Goal: Information Seeking & Learning: Check status

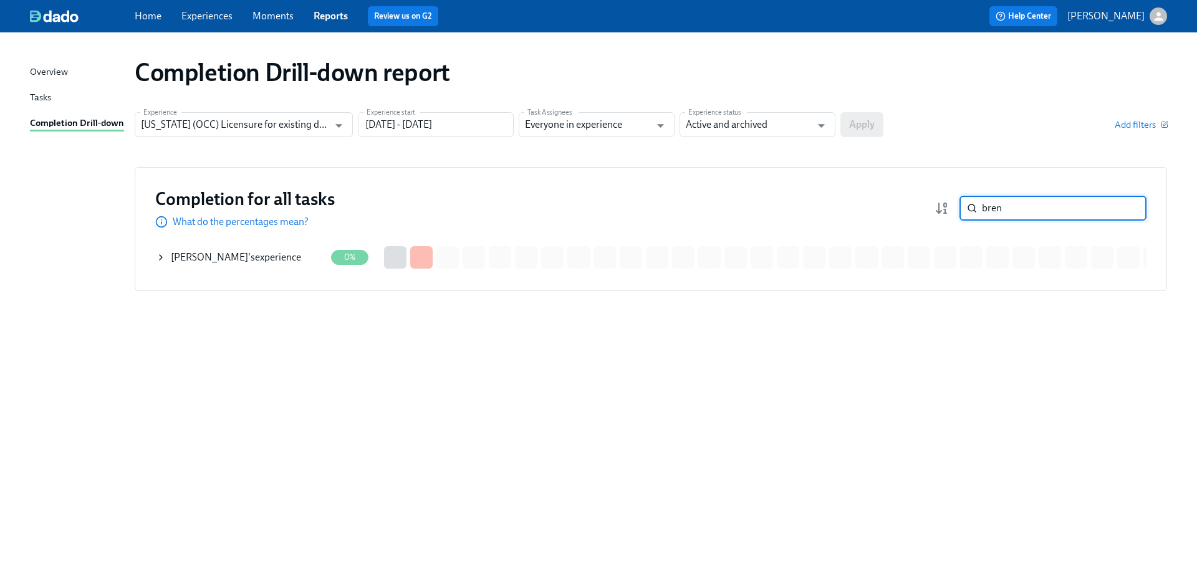
drag, startPoint x: 1063, startPoint y: 211, endPoint x: 956, endPoint y: 208, distance: 107.3
click at [956, 208] on div "bren ​" at bounding box center [1041, 208] width 212 height 25
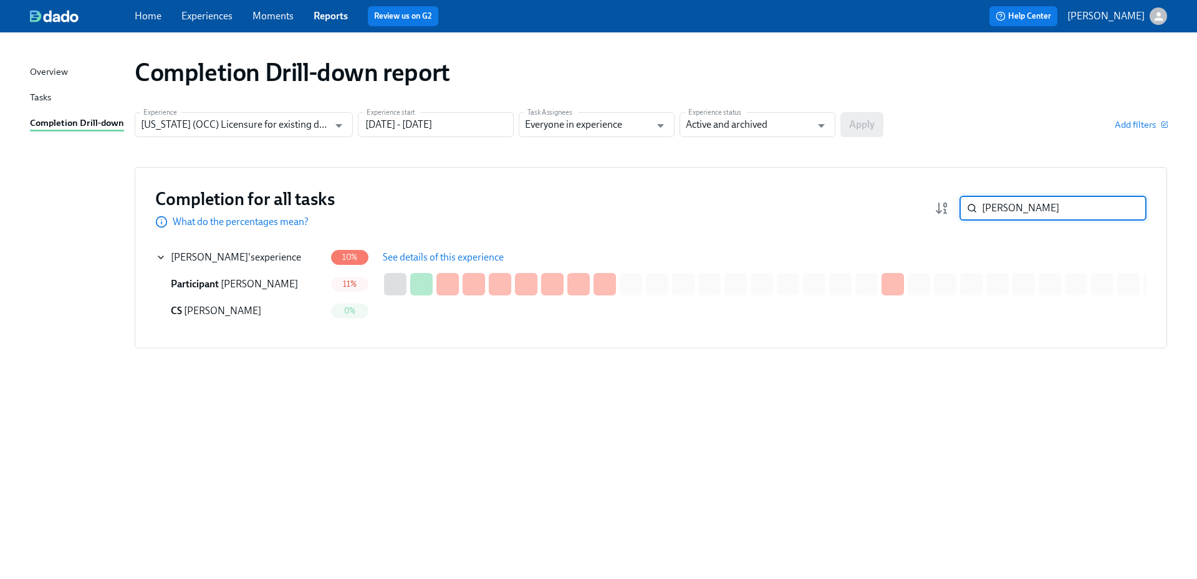
type input "[PERSON_NAME]"
click at [422, 256] on span "See details of this experience" at bounding box center [443, 257] width 121 height 12
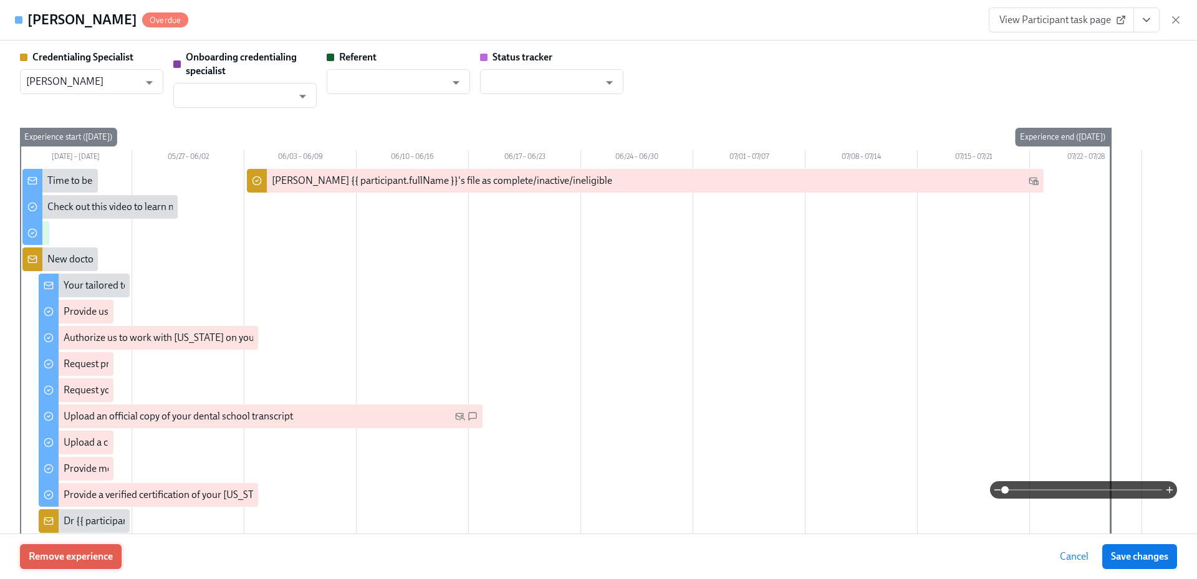
click at [90, 556] on span "Remove experience" at bounding box center [71, 557] width 84 height 12
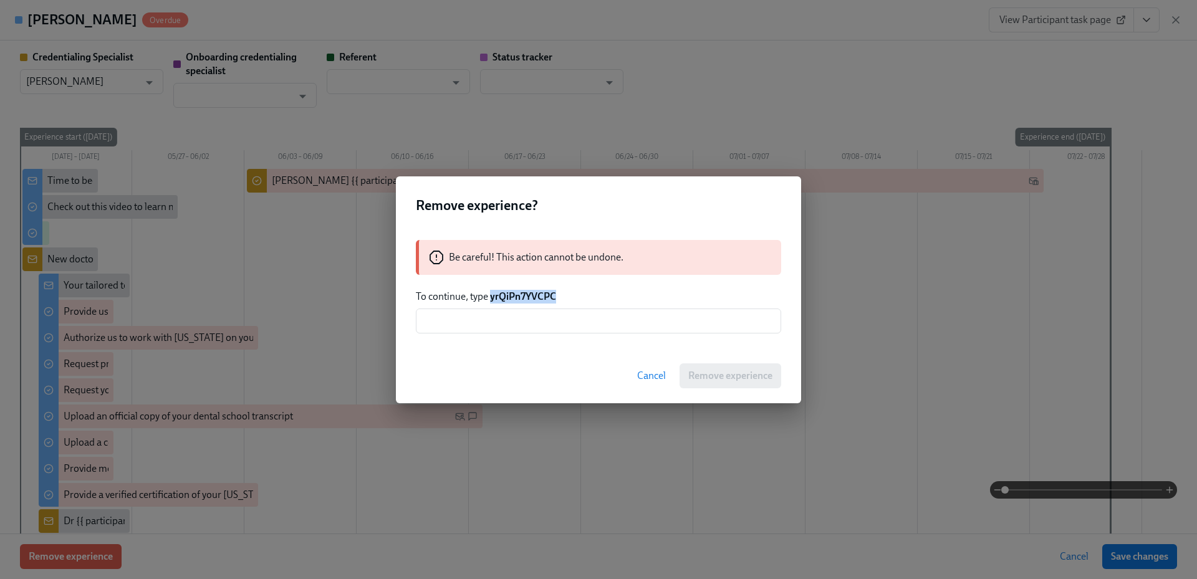
drag, startPoint x: 558, startPoint y: 296, endPoint x: 491, endPoint y: 296, distance: 66.7
click at [491, 296] on p "To continue, type yrQiPn7YVCPC" at bounding box center [598, 297] width 365 height 14
copy strong "yrQiPn7YVCPC"
click at [511, 322] on input "text" at bounding box center [598, 321] width 365 height 25
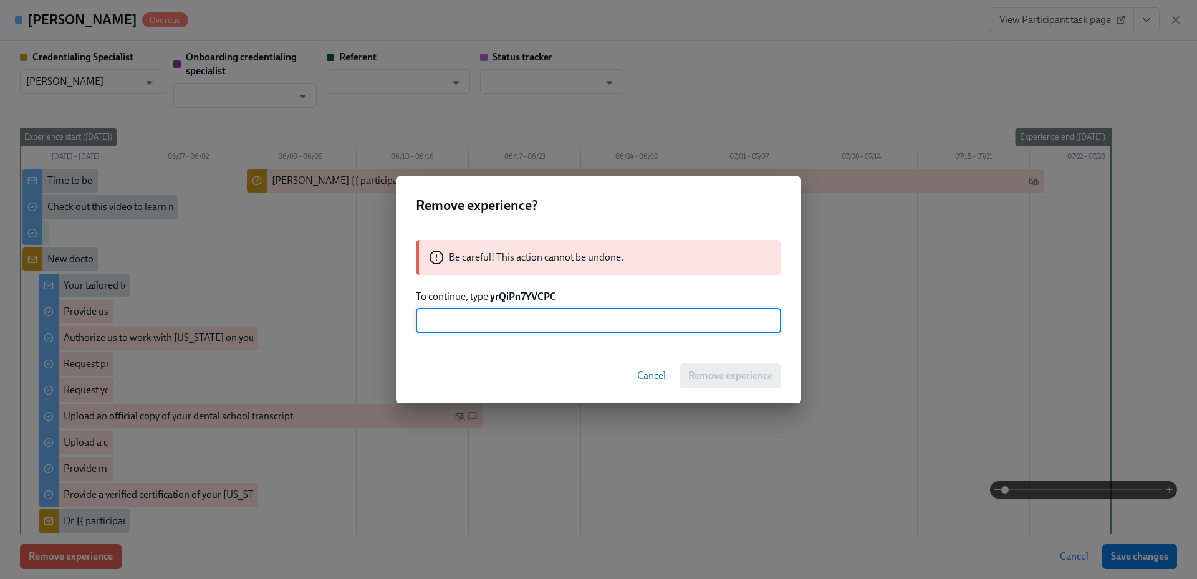
paste input "yrQiPn7YVCPC"
type input "yrQiPn7YVCPC"
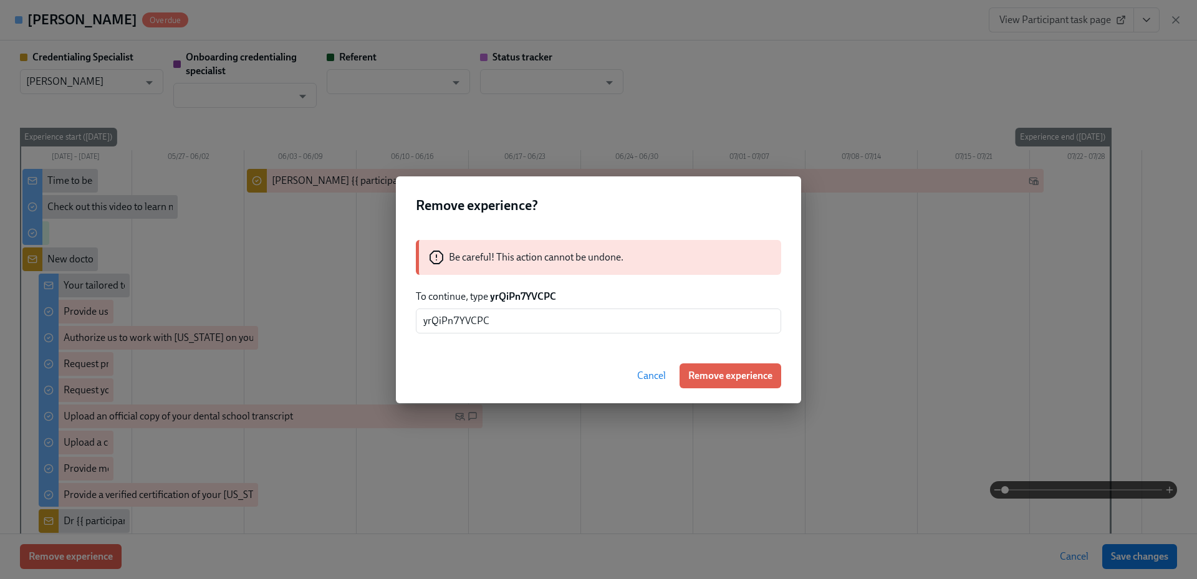
click at [740, 382] on button "Remove experience" at bounding box center [731, 376] width 102 height 25
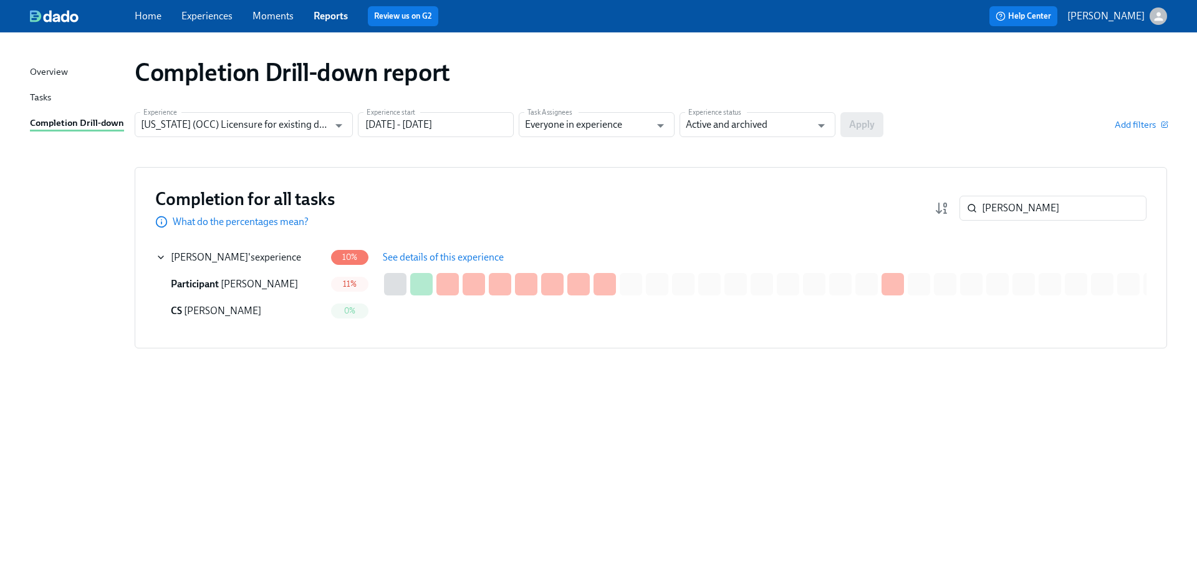
click at [851, 380] on div "Completion Drill-down report Experience [US_STATE] (OCC) Licensure for existing…" at bounding box center [598, 298] width 1137 height 502
click at [137, 452] on div "Completion Drill-down report Experience [US_STATE] (OCC) Licensure for existing…" at bounding box center [598, 298] width 1137 height 502
drag, startPoint x: 1036, startPoint y: 208, endPoint x: 921, endPoint y: 204, distance: 114.8
click at [921, 204] on div "Completion for all tasks What do the percentages mean? [PERSON_NAME] ​" at bounding box center [650, 208] width 991 height 41
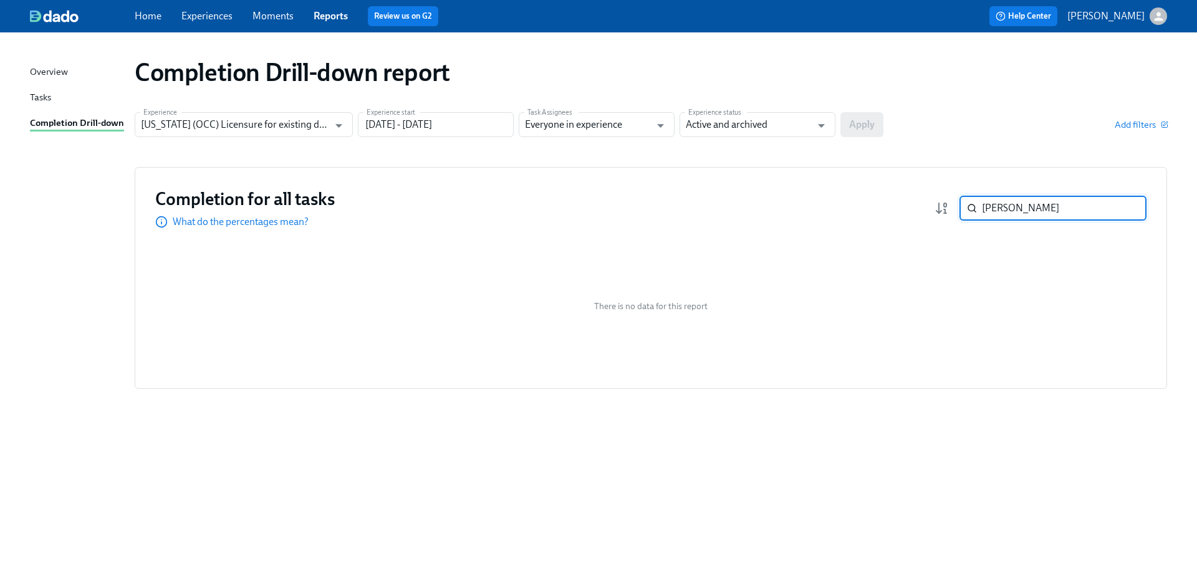
drag, startPoint x: 1030, startPoint y: 210, endPoint x: 953, endPoint y: 208, distance: 77.3
click at [953, 208] on div "[PERSON_NAME] ​" at bounding box center [1041, 208] width 212 height 25
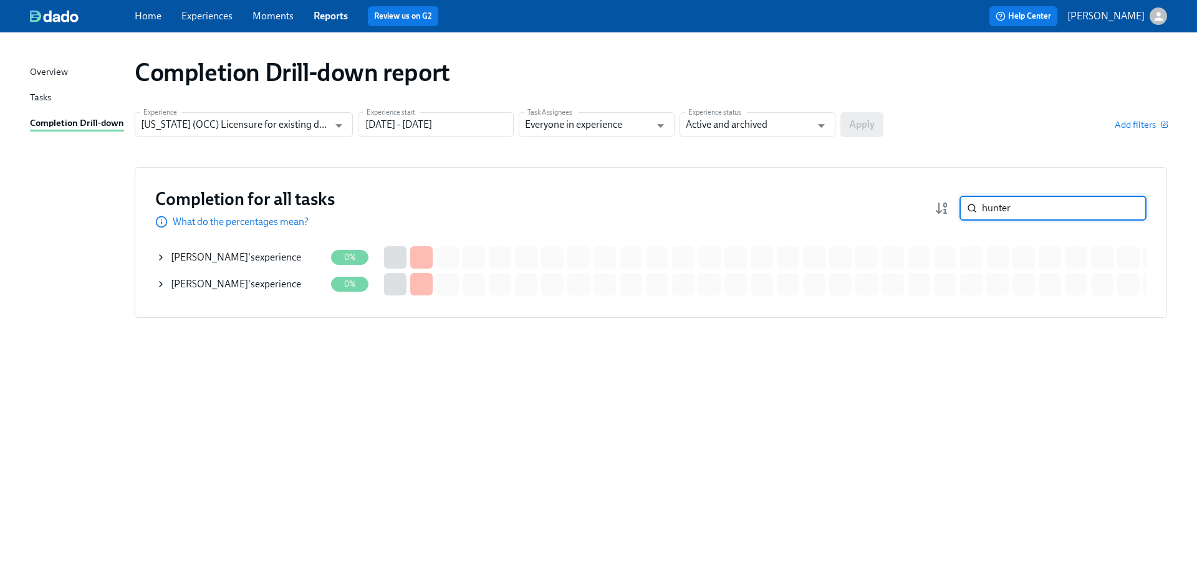
click at [270, 279] on div "[PERSON_NAME] 's experience" at bounding box center [236, 284] width 130 height 14
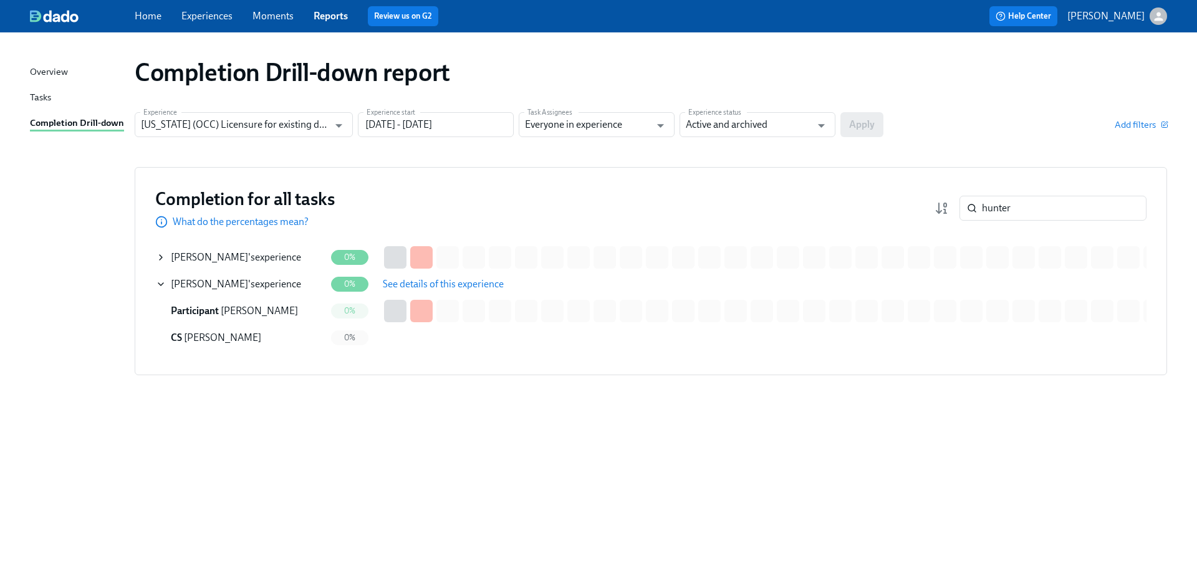
click at [443, 284] on span "See details of this experience" at bounding box center [443, 284] width 121 height 12
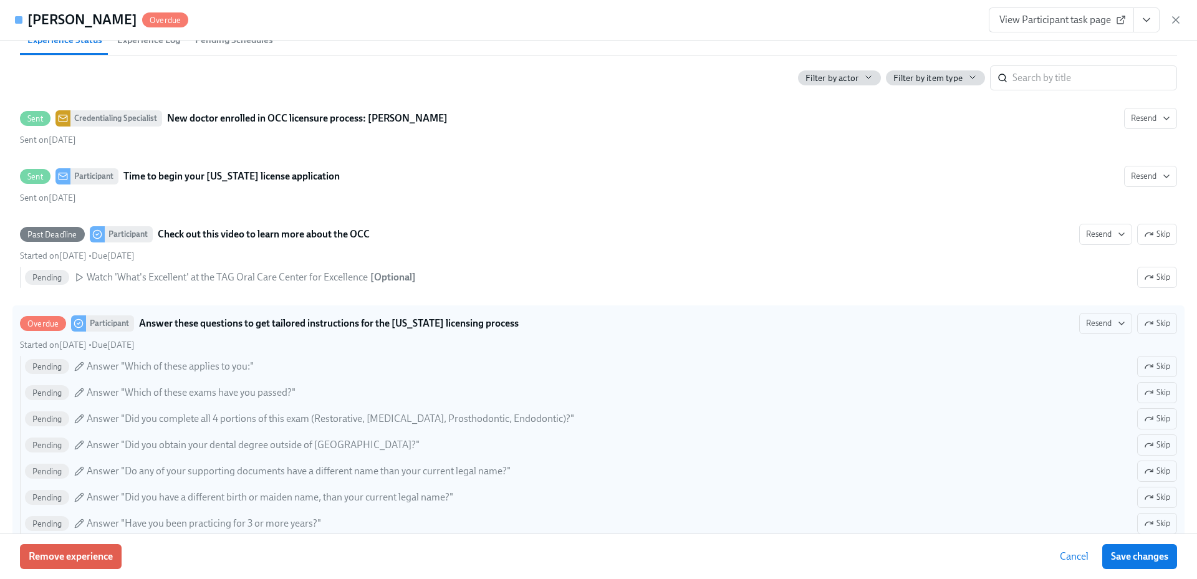
scroll to position [312, 0]
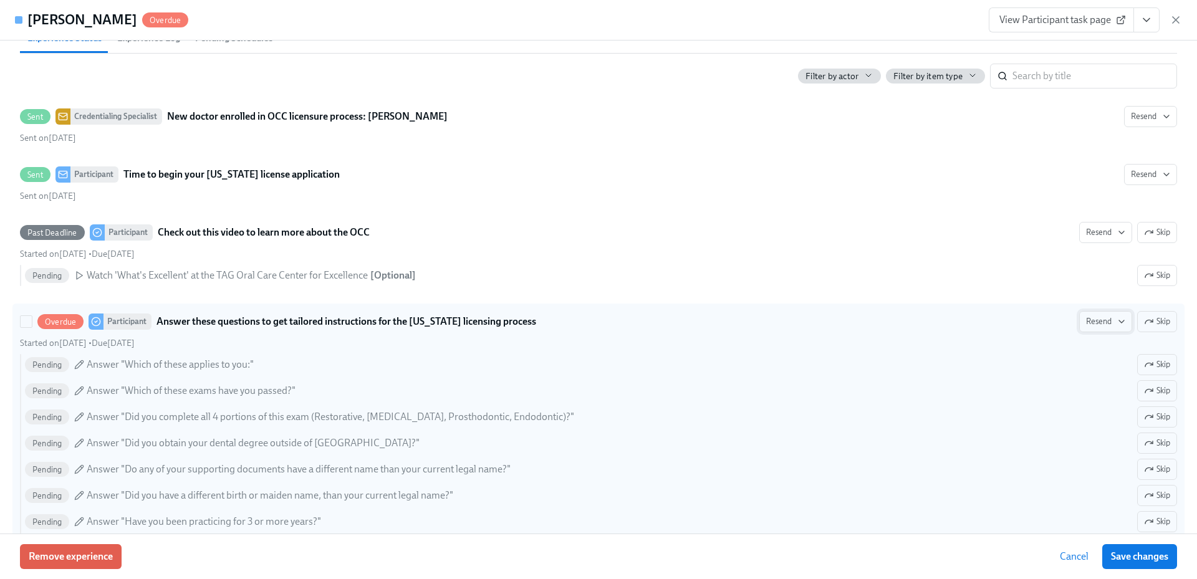
click at [1102, 322] on span "Resend" at bounding box center [1105, 322] width 39 height 12
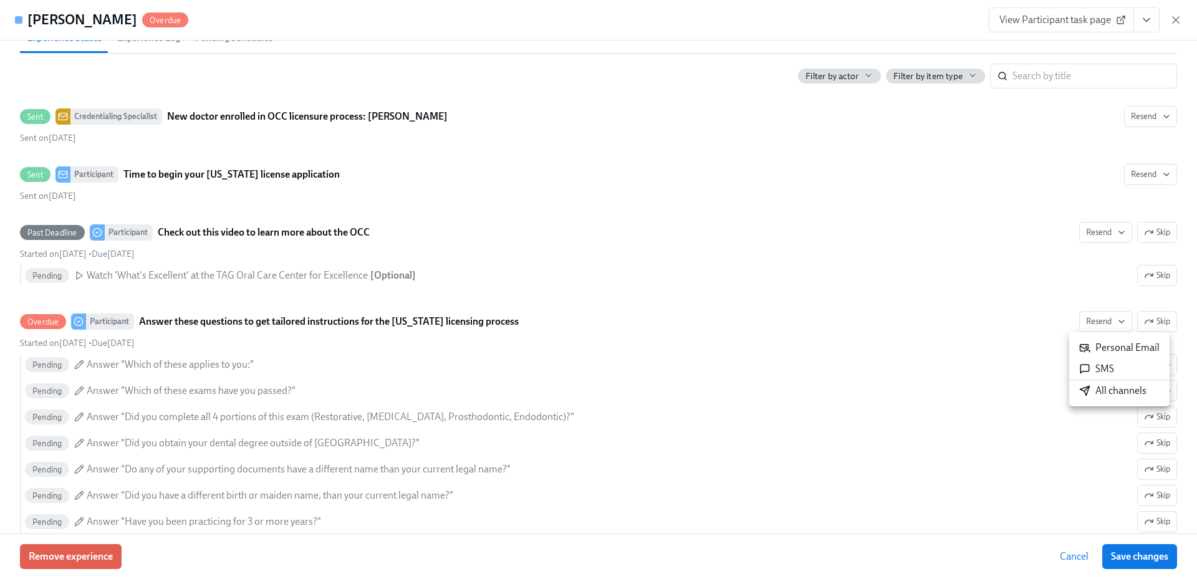
click at [1102, 388] on div "All channels" at bounding box center [1112, 391] width 67 height 14
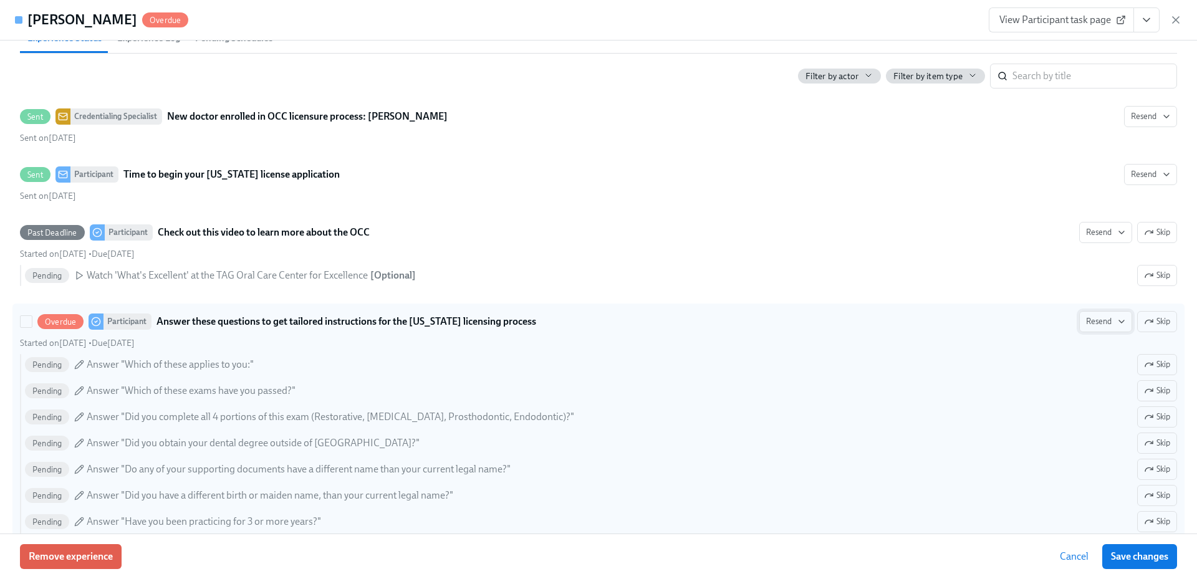
click at [1117, 325] on icon "button" at bounding box center [1122, 322] width 10 height 10
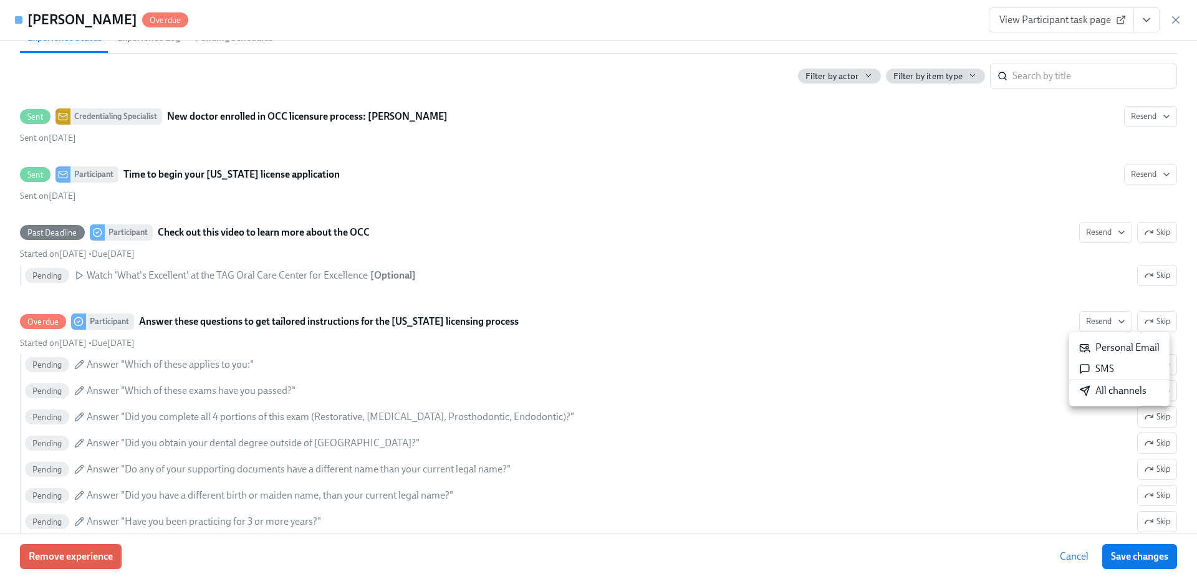
click at [1117, 387] on div "All channels" at bounding box center [1112, 391] width 67 height 14
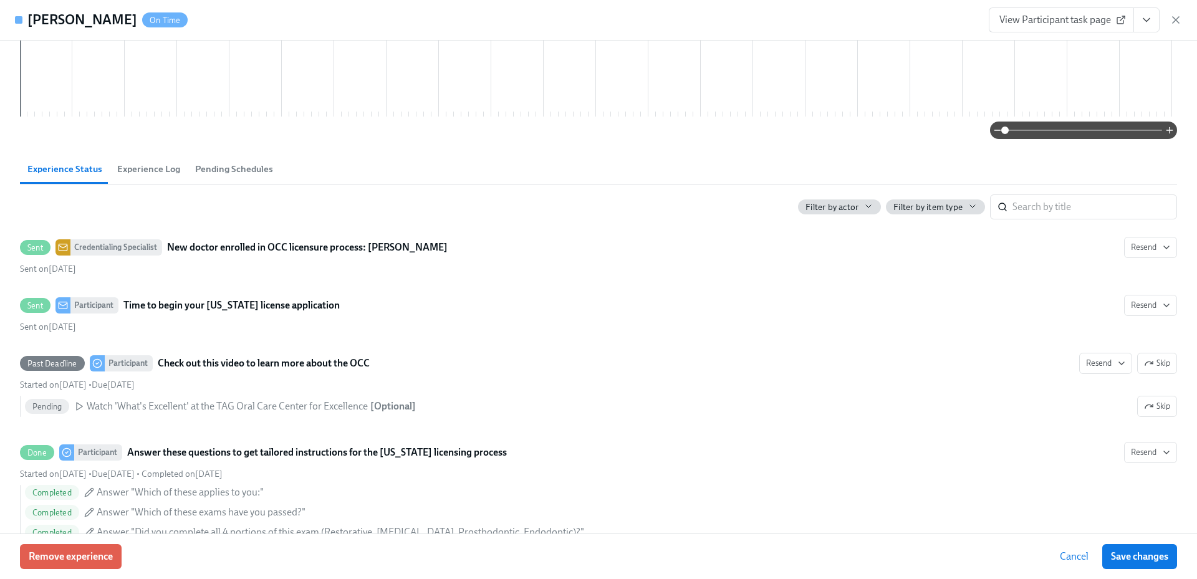
scroll to position [0, 528]
click at [1175, 22] on icon "button" at bounding box center [1176, 20] width 12 height 12
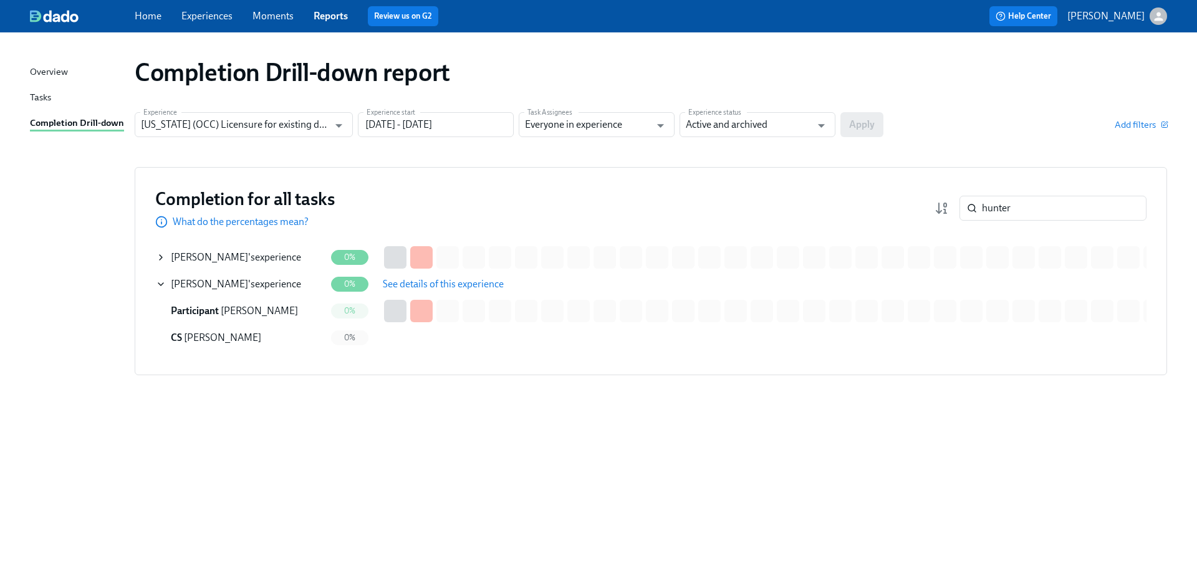
click at [958, 212] on div "hunter ​" at bounding box center [1041, 208] width 212 height 25
paste input "[PERSON_NAME]"
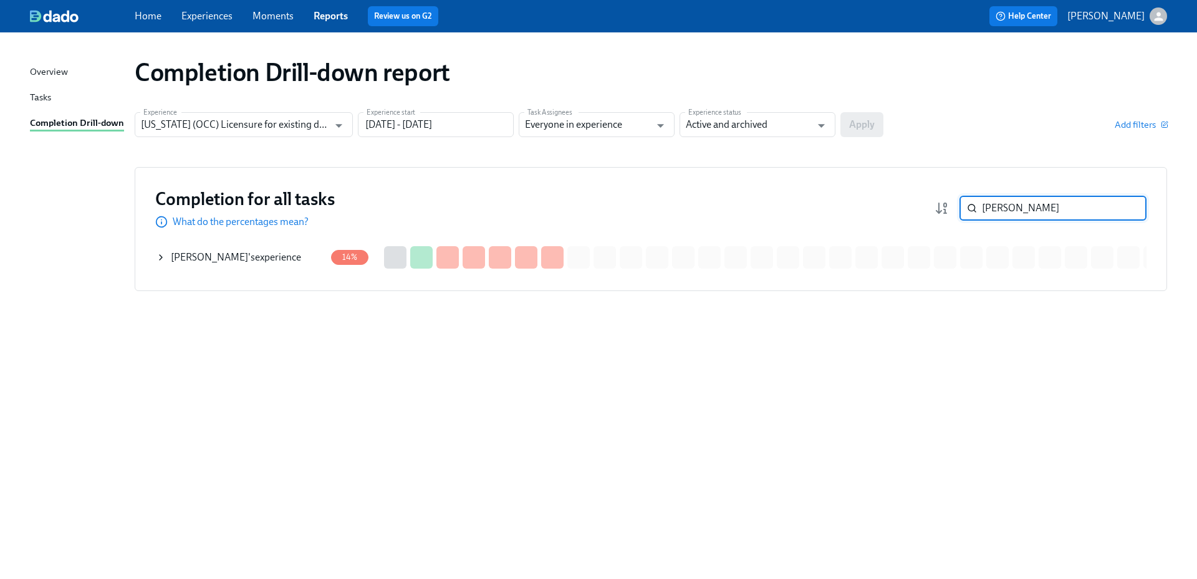
click at [246, 256] on div "[PERSON_NAME] 's experience" at bounding box center [236, 258] width 130 height 14
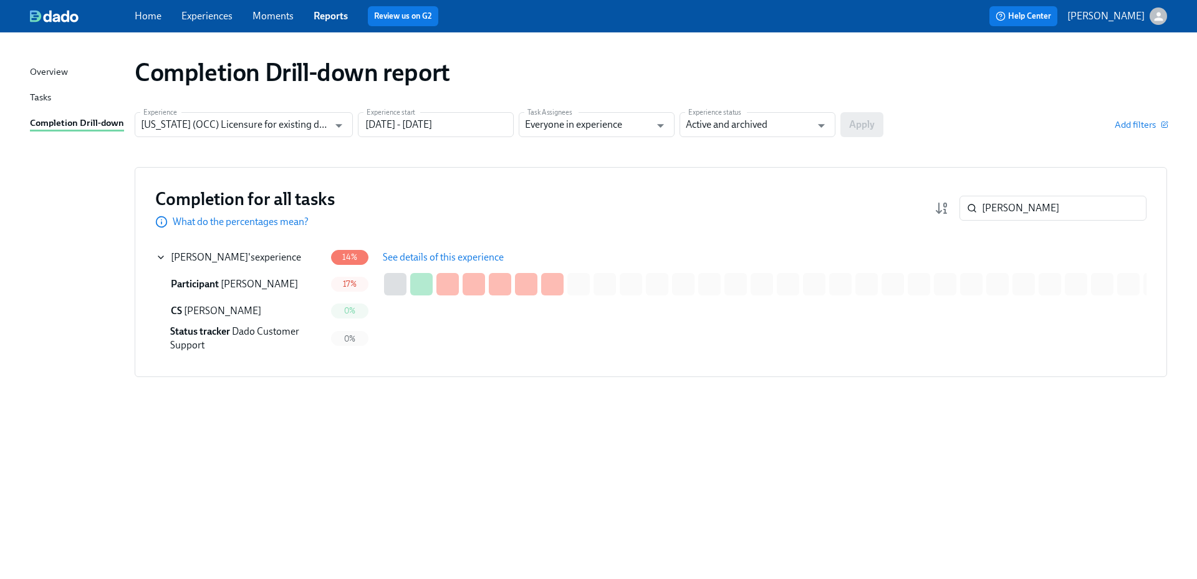
click at [416, 248] on button "See details of this experience" at bounding box center [443, 257] width 138 height 25
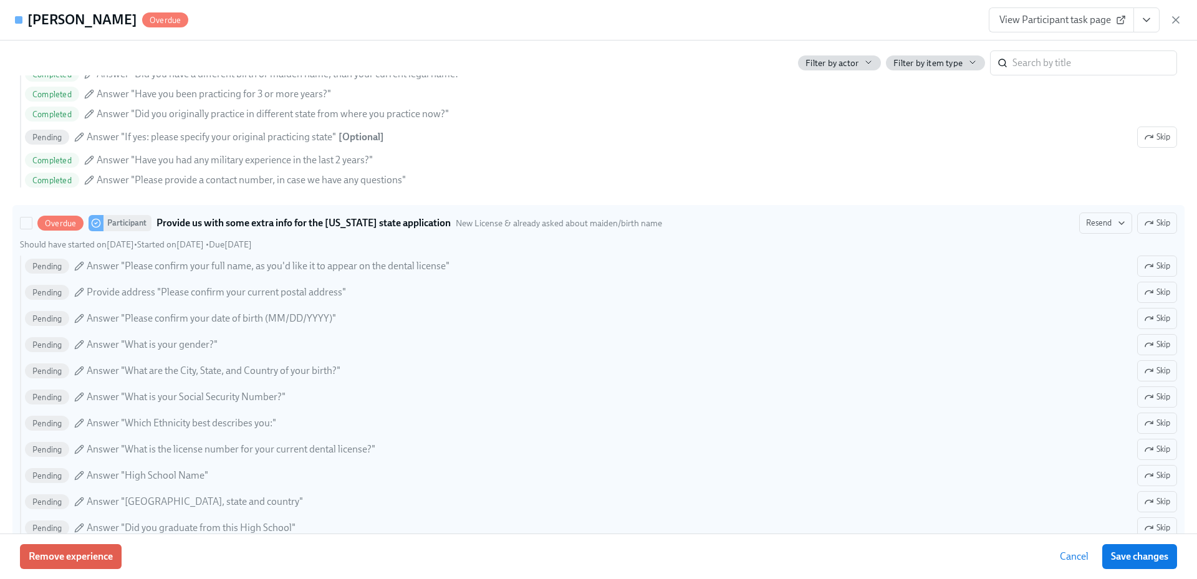
scroll to position [910, 0]
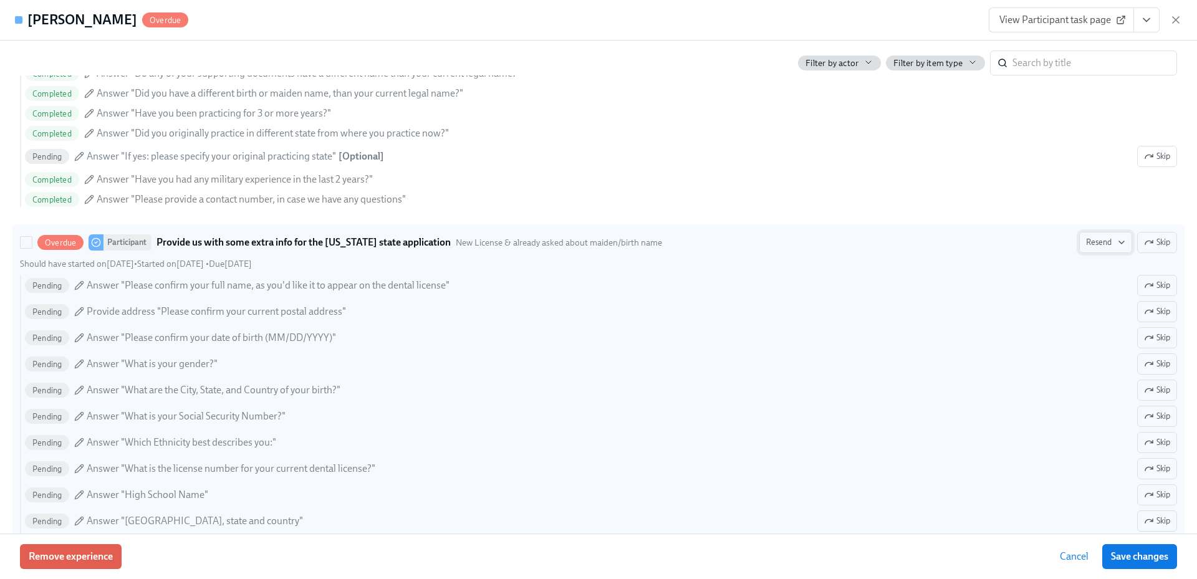
click at [1117, 243] on icon "button" at bounding box center [1122, 243] width 10 height 10
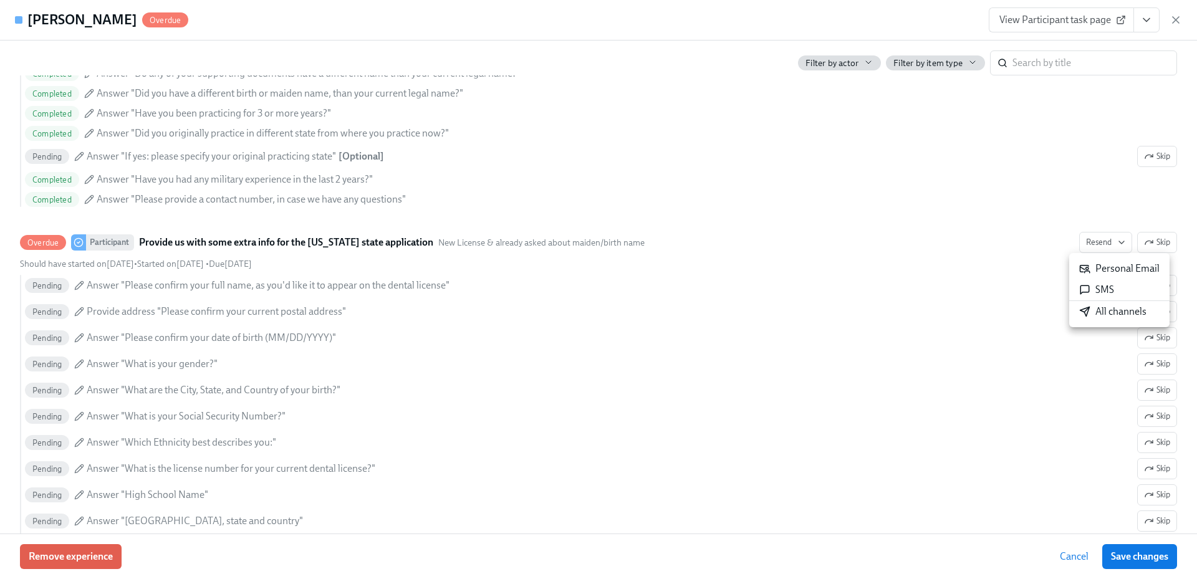
click at [1109, 316] on div "All channels" at bounding box center [1112, 312] width 67 height 14
click at [1177, 20] on icon "button" at bounding box center [1176, 20] width 12 height 12
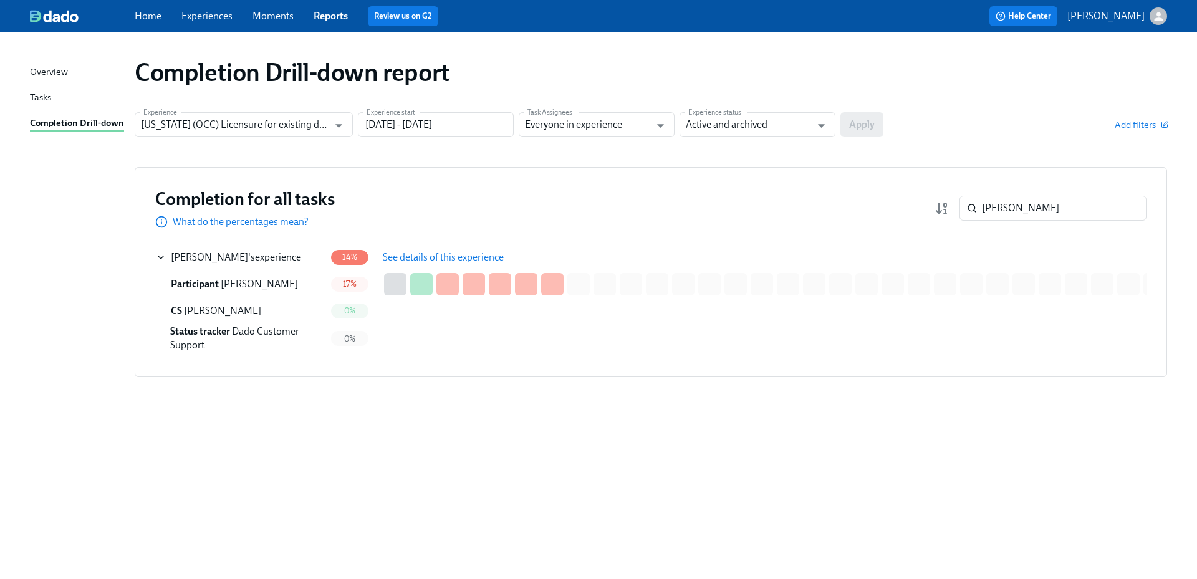
drag, startPoint x: 1030, startPoint y: 205, endPoint x: 953, endPoint y: 207, distance: 77.3
click at [953, 207] on div "[PERSON_NAME] ​" at bounding box center [1041, 208] width 212 height 25
paste input "Olayeye"
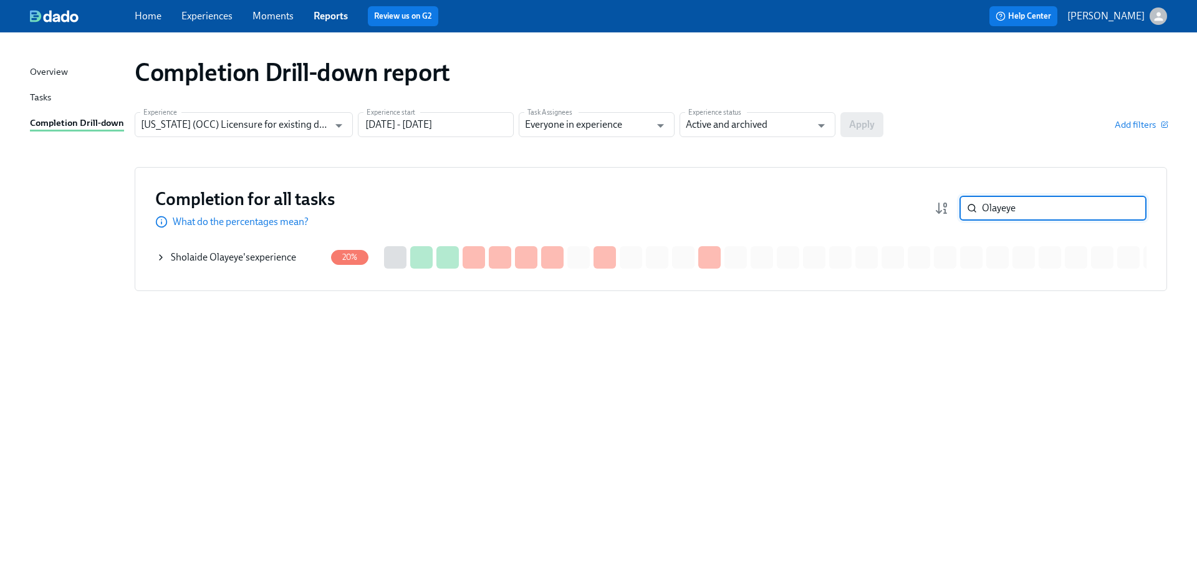
click at [281, 263] on div "Sholaide [PERSON_NAME] 's experience" at bounding box center [233, 258] width 125 height 14
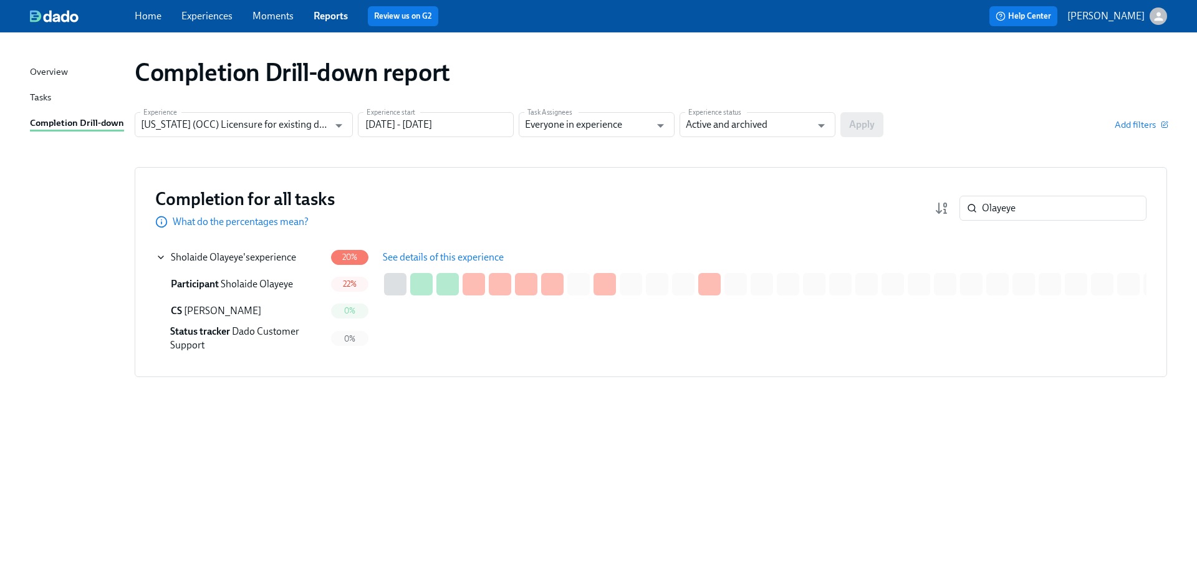
click at [400, 259] on span "See details of this experience" at bounding box center [443, 257] width 121 height 12
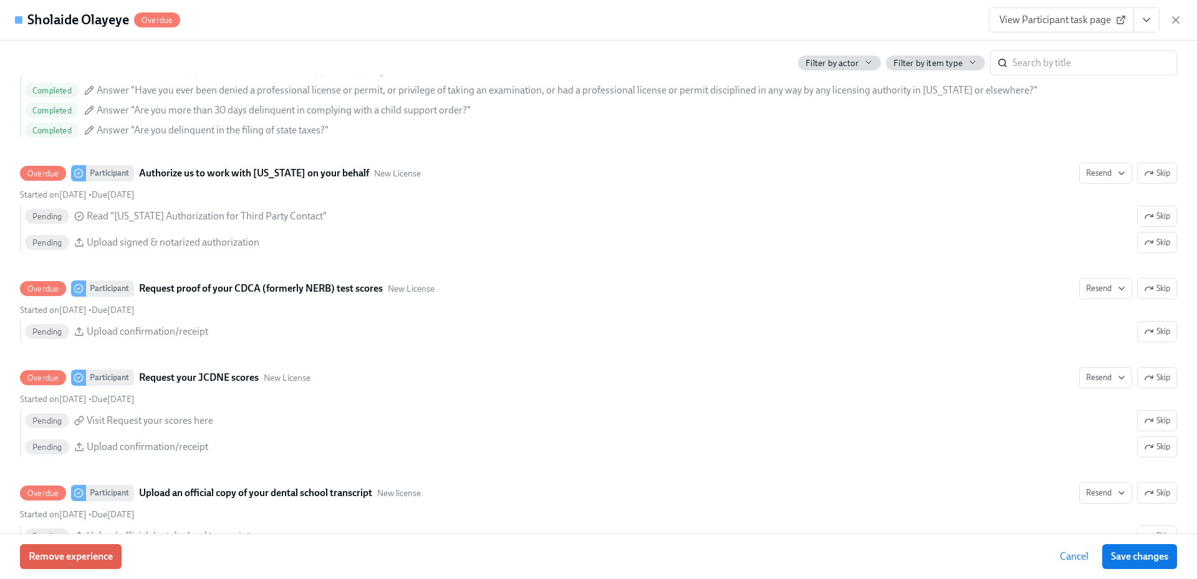
scroll to position [1700, 0]
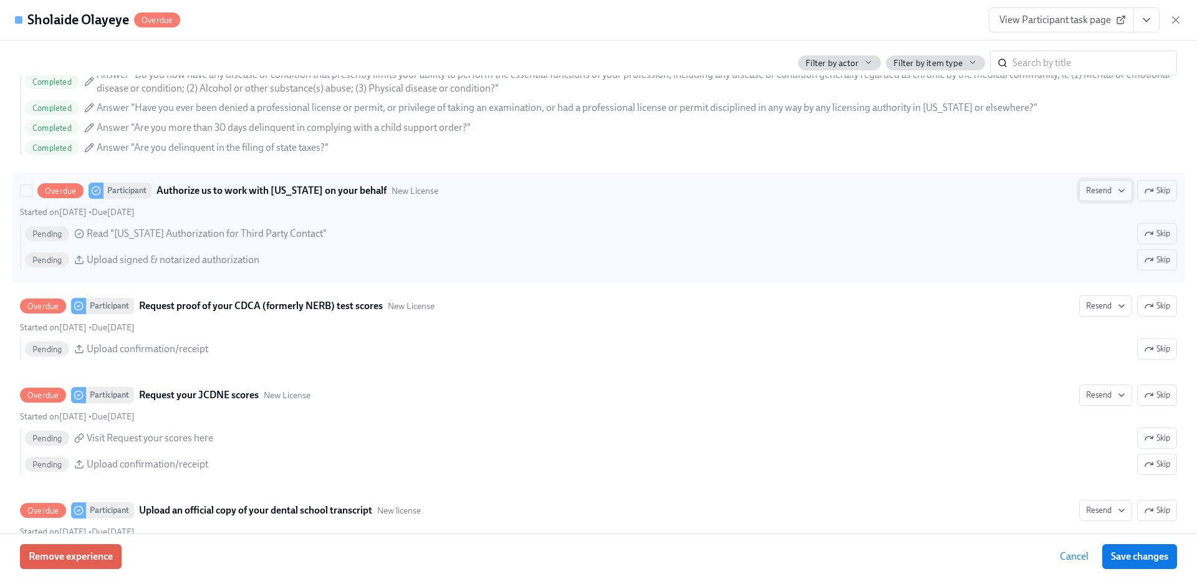
click at [1117, 187] on icon "button" at bounding box center [1122, 191] width 10 height 10
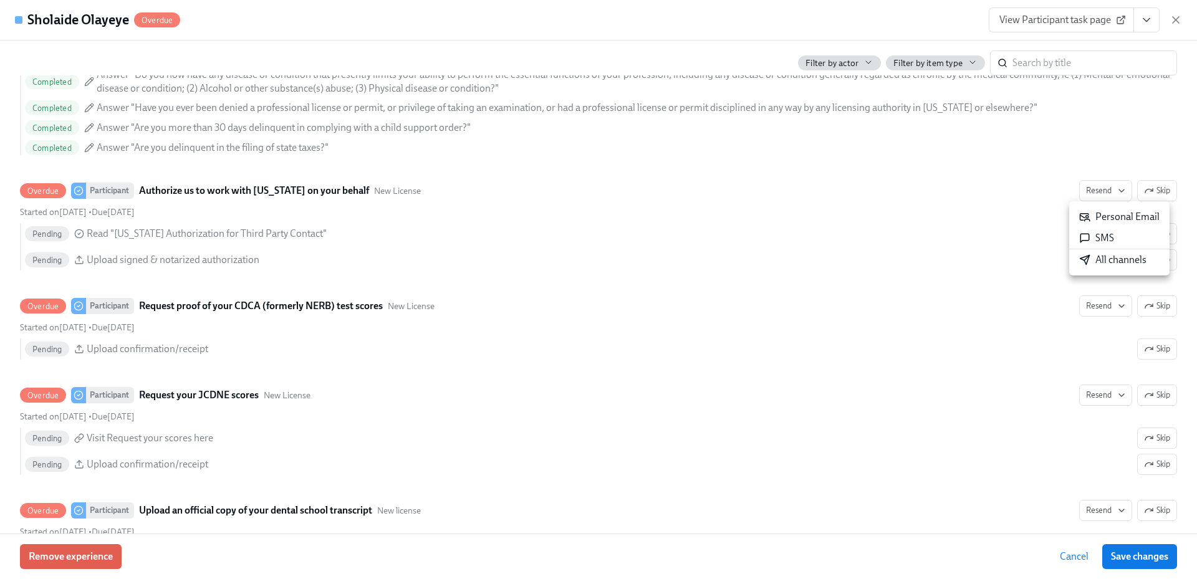
click at [1107, 262] on div "All channels" at bounding box center [1112, 260] width 67 height 14
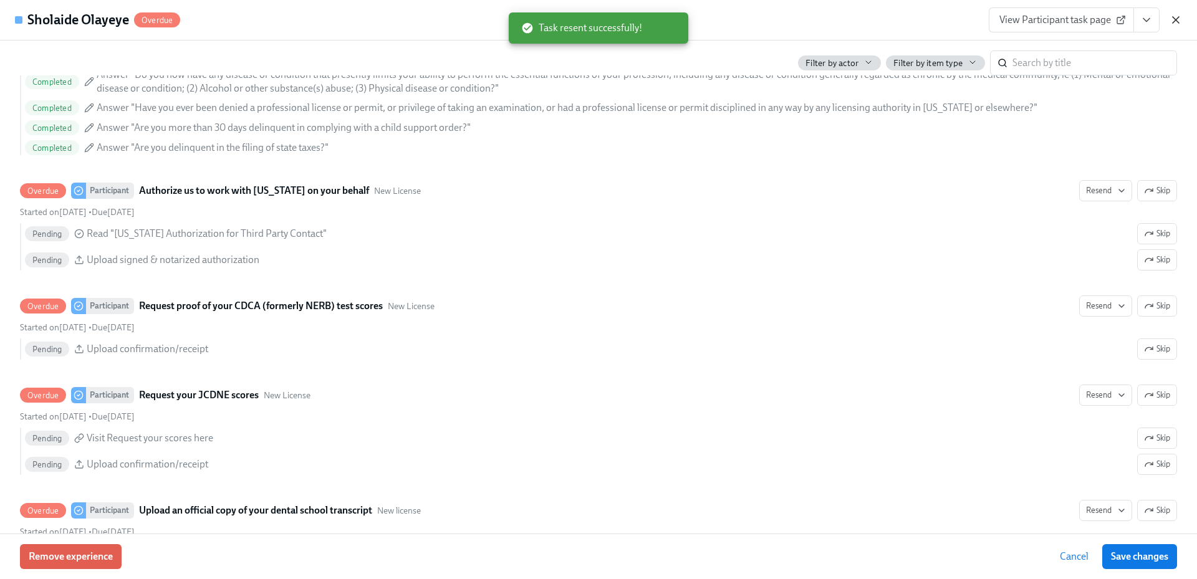
click at [1179, 15] on icon "button" at bounding box center [1176, 20] width 12 height 12
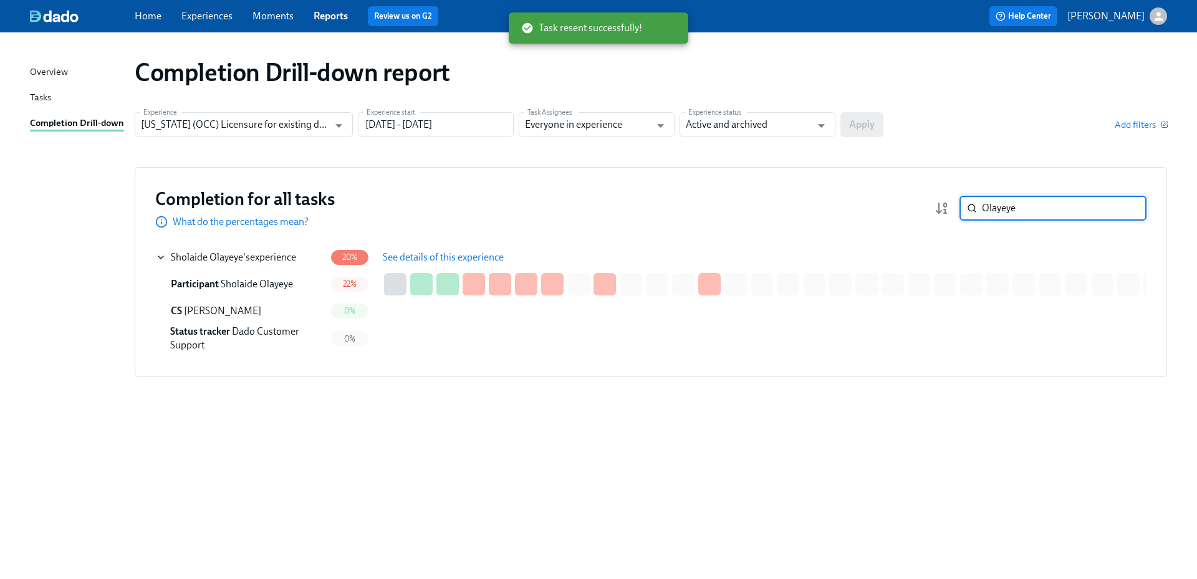
drag, startPoint x: 978, startPoint y: 210, endPoint x: 927, endPoint y: 210, distance: 50.5
click at [930, 210] on div "Completion for all tasks What do the percentages mean? Olayeye ​" at bounding box center [650, 208] width 991 height 41
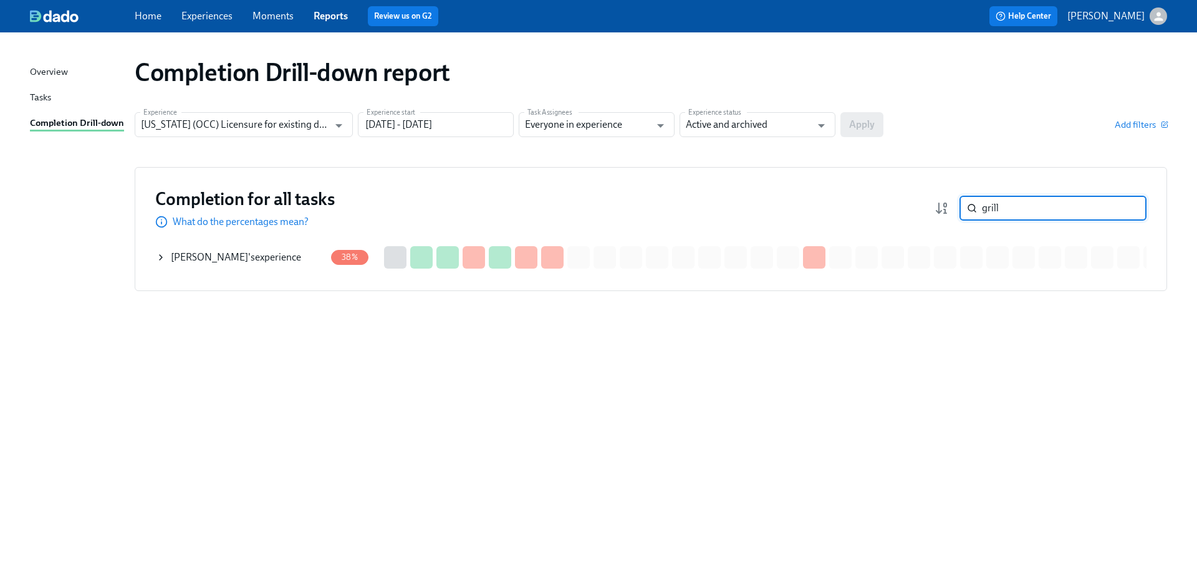
click at [209, 256] on span "[PERSON_NAME]" at bounding box center [209, 257] width 77 height 12
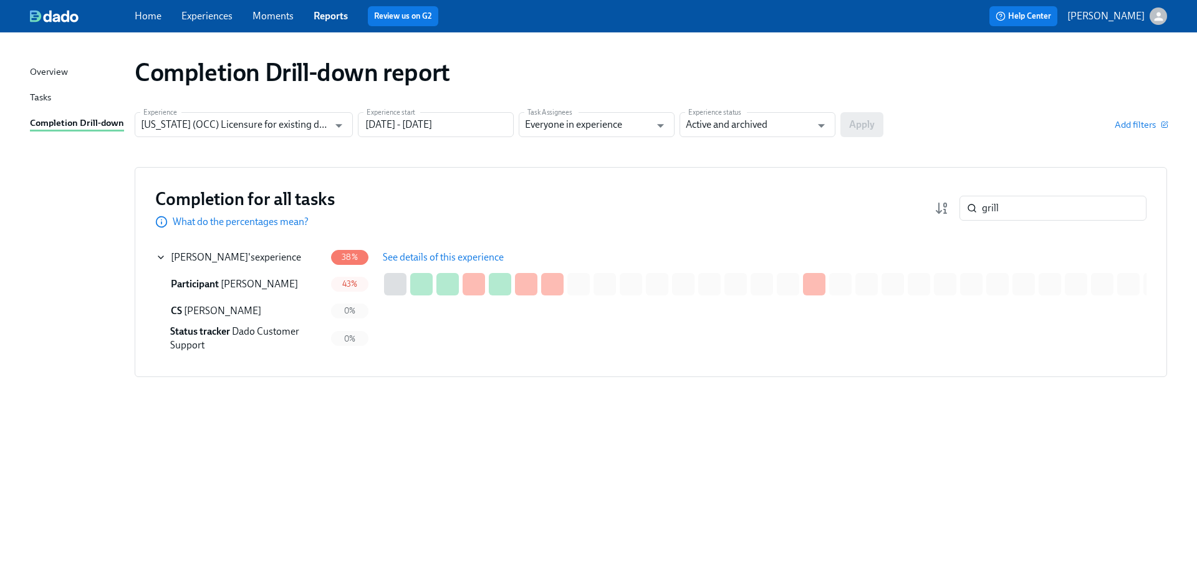
click at [422, 256] on span "See details of this experience" at bounding box center [443, 257] width 121 height 12
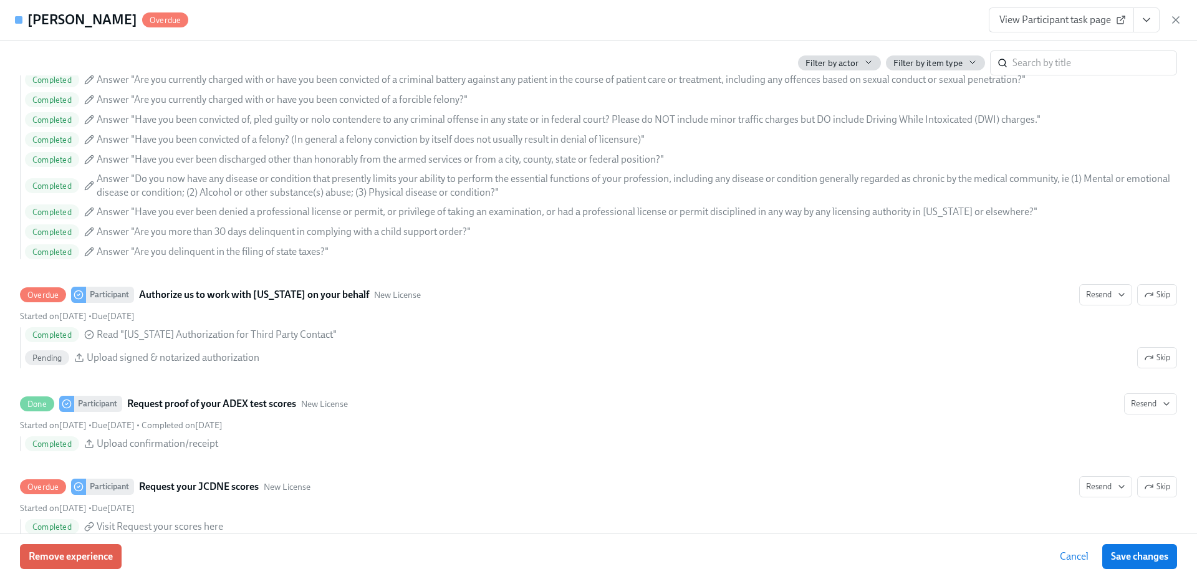
scroll to position [1638, 0]
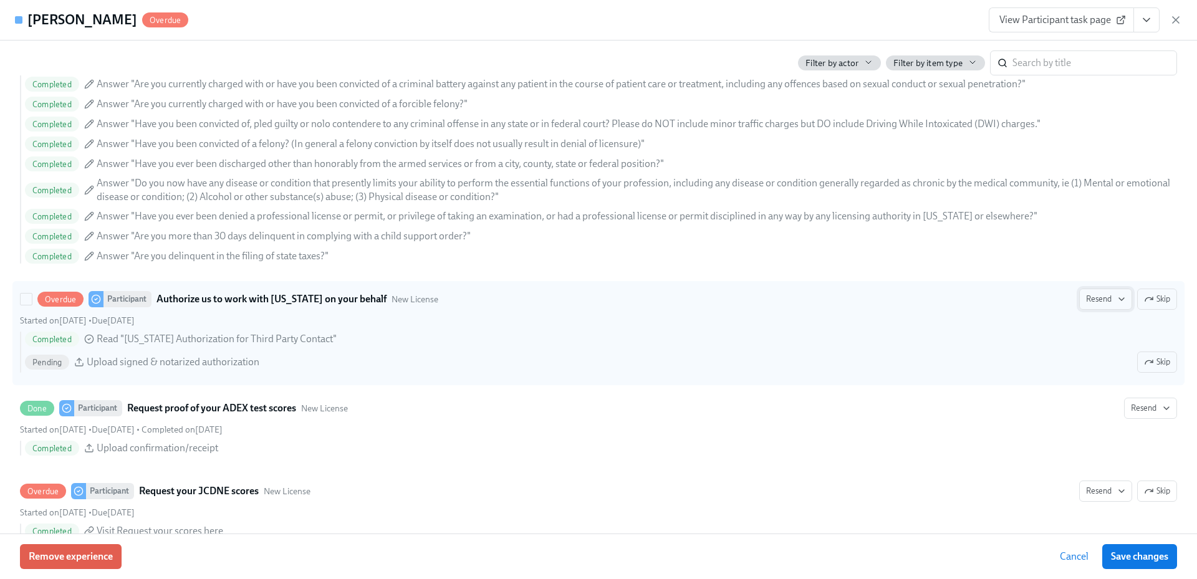
click at [1117, 301] on icon "button" at bounding box center [1122, 299] width 10 height 10
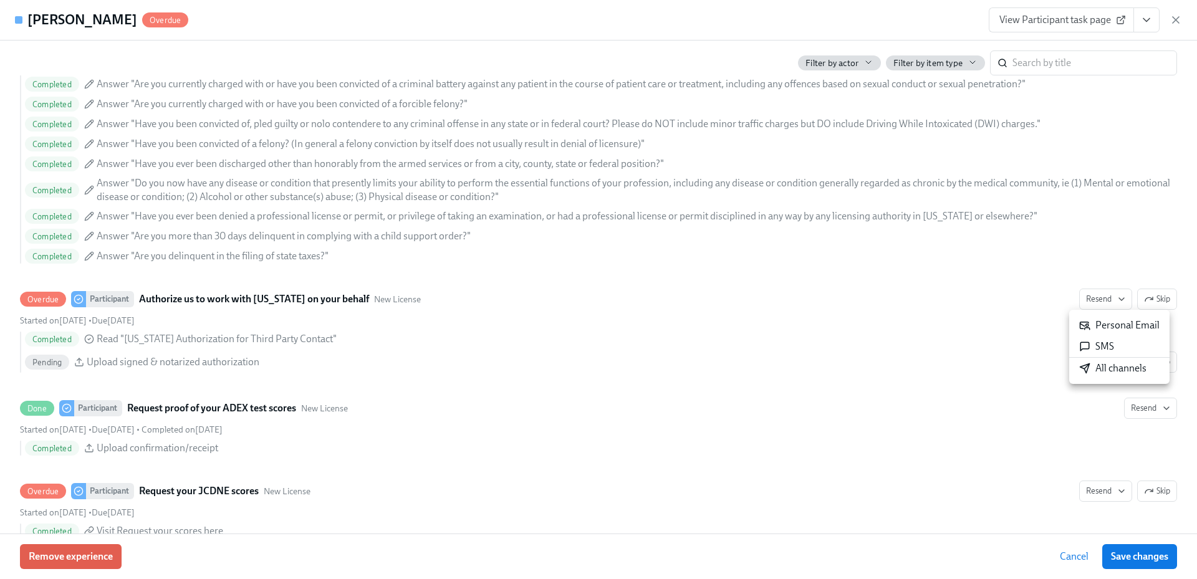
click at [1106, 366] on div "All channels" at bounding box center [1112, 369] width 67 height 14
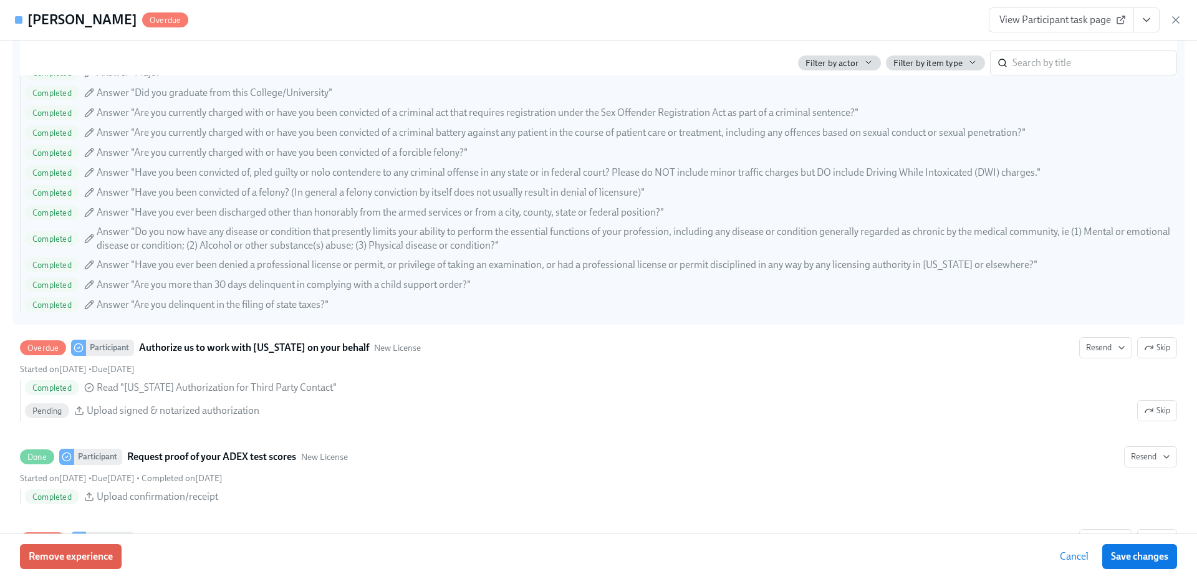
scroll to position [1513, 0]
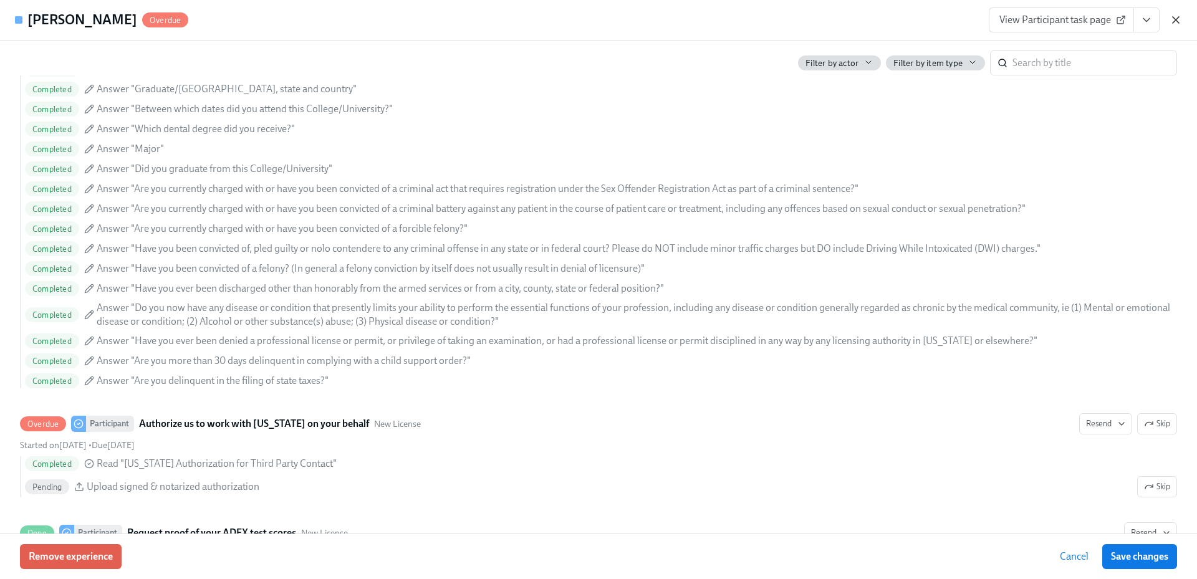
click at [1175, 22] on icon "button" at bounding box center [1176, 20] width 12 height 12
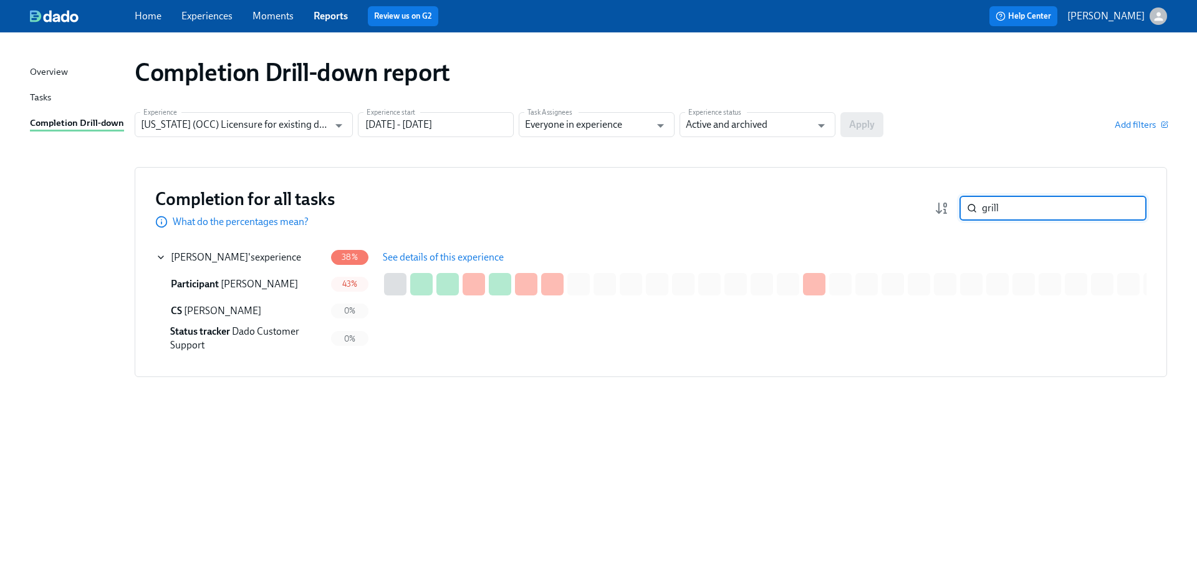
drag, startPoint x: 1014, startPoint y: 206, endPoint x: 970, endPoint y: 206, distance: 44.3
click at [970, 206] on div "grill ​" at bounding box center [1053, 208] width 187 height 25
paste input "[PERSON_NAME]"
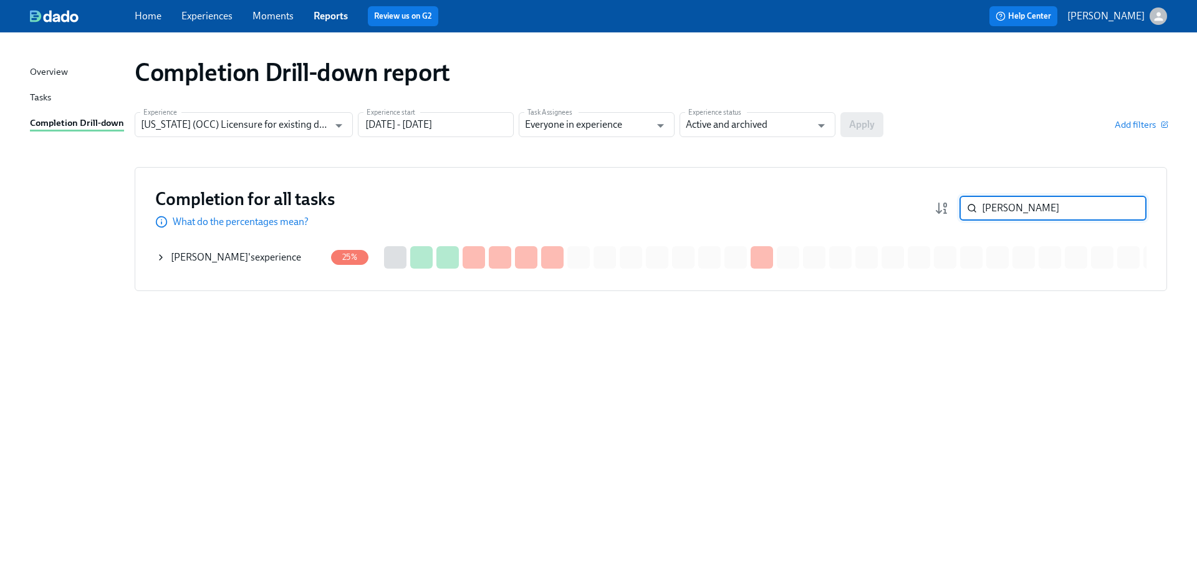
click at [263, 264] on div "[PERSON_NAME] 's experience" at bounding box center [236, 258] width 130 height 14
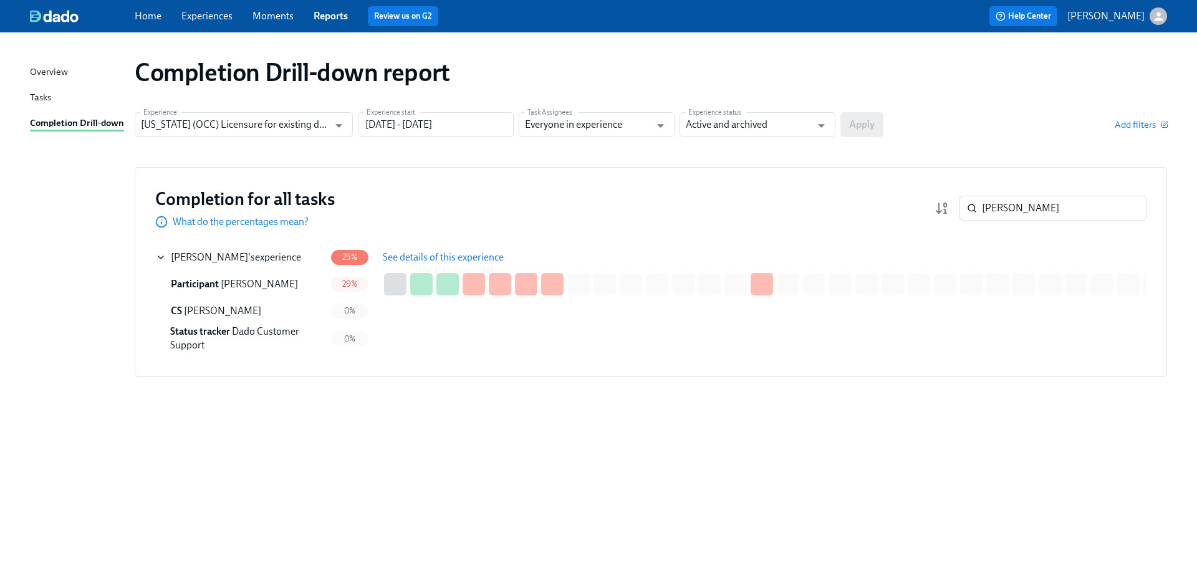
click at [421, 257] on span "See details of this experience" at bounding box center [443, 257] width 121 height 12
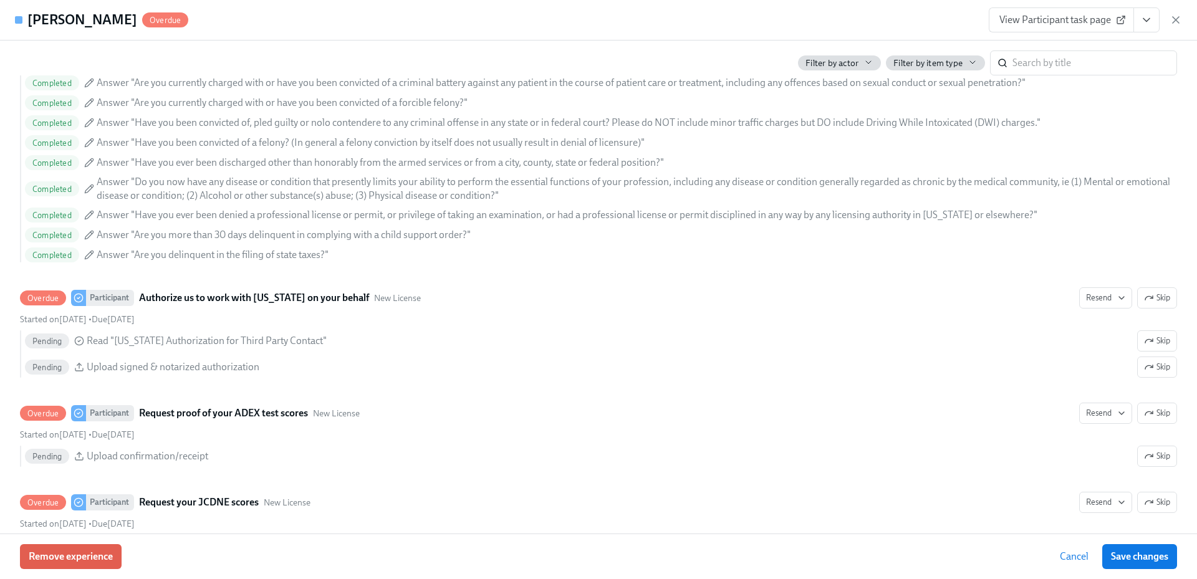
scroll to position [1627, 0]
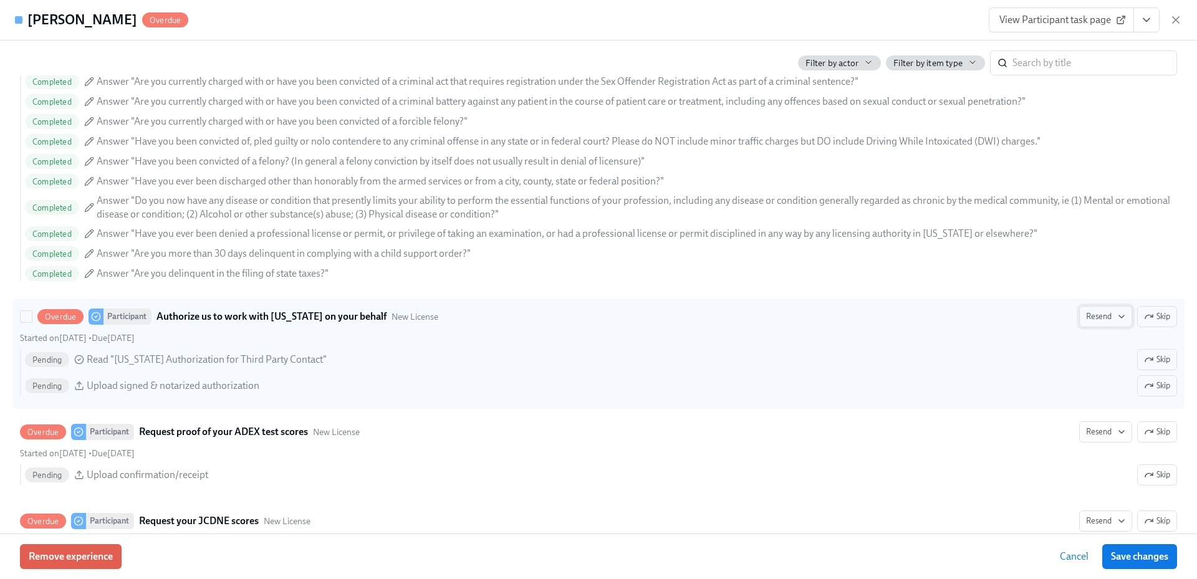
click at [1117, 319] on icon "button" at bounding box center [1122, 317] width 10 height 10
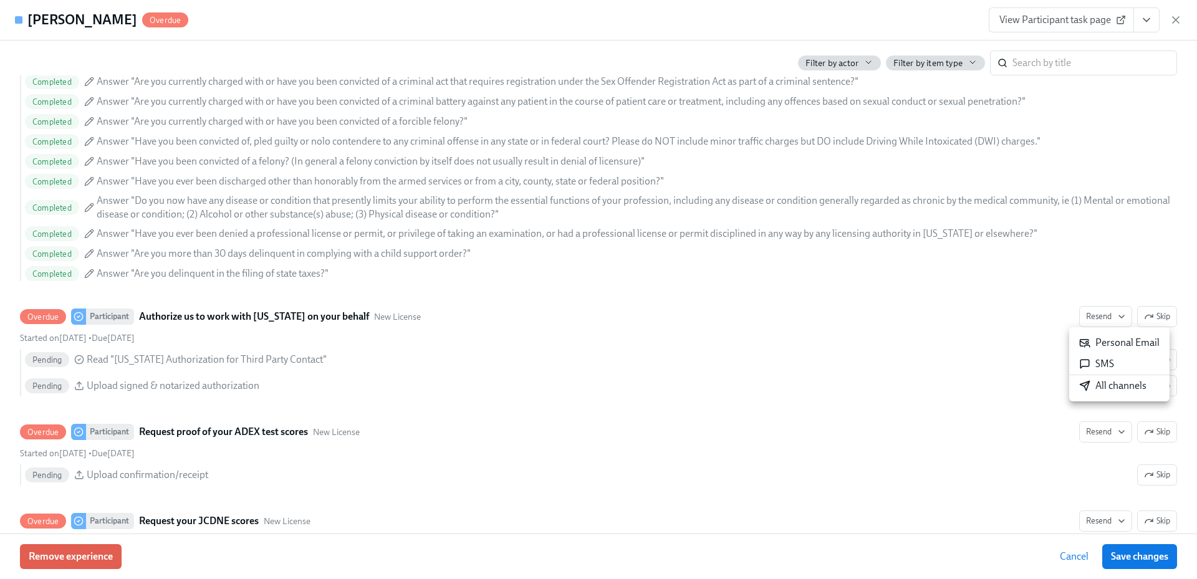
click at [1108, 388] on div "All channels" at bounding box center [1112, 386] width 67 height 14
click at [1174, 18] on icon "button" at bounding box center [1176, 20] width 6 height 6
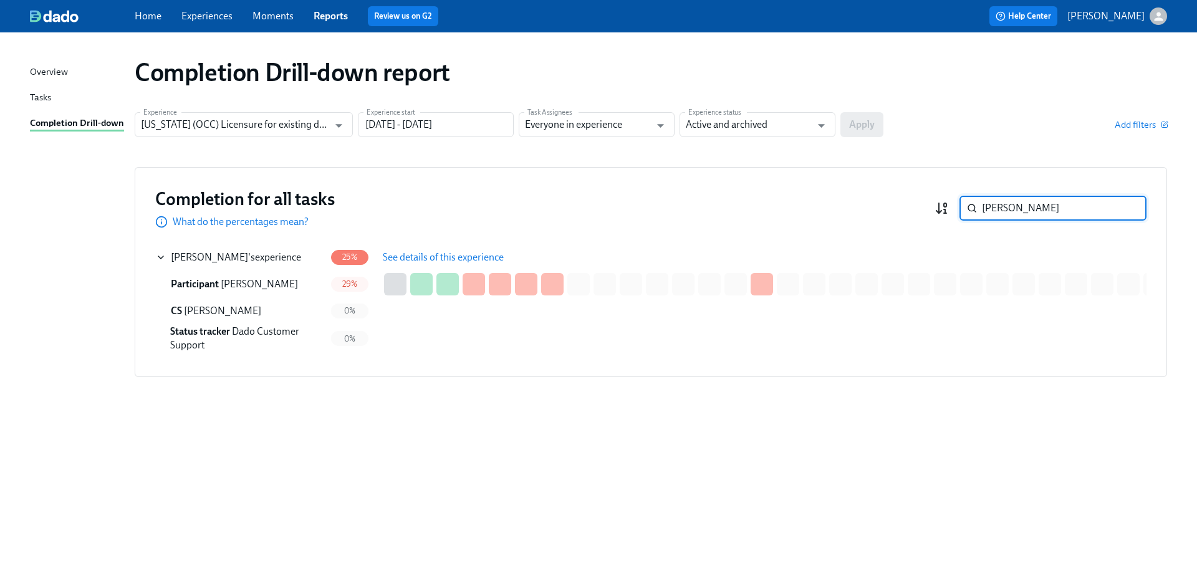
drag, startPoint x: 1042, startPoint y: 211, endPoint x: 947, endPoint y: 213, distance: 95.4
click at [947, 213] on div "[PERSON_NAME] ​" at bounding box center [1041, 208] width 212 height 25
paste input "[PERSON_NAME]"
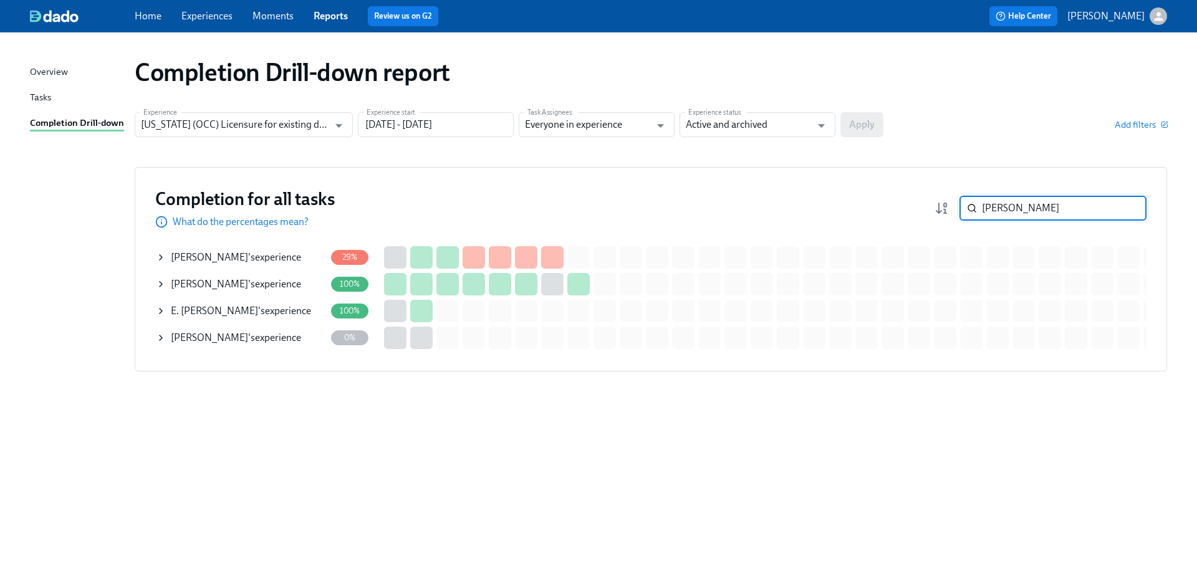
click at [273, 256] on div "[PERSON_NAME] 's experience" at bounding box center [236, 258] width 130 height 14
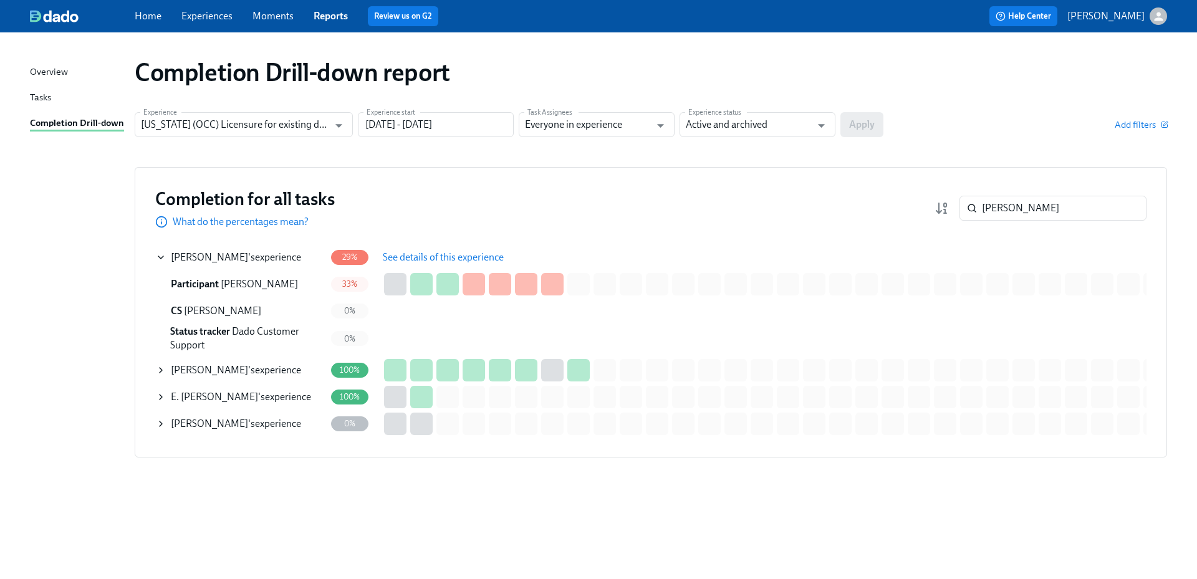
click at [420, 256] on span "See details of this experience" at bounding box center [443, 257] width 121 height 12
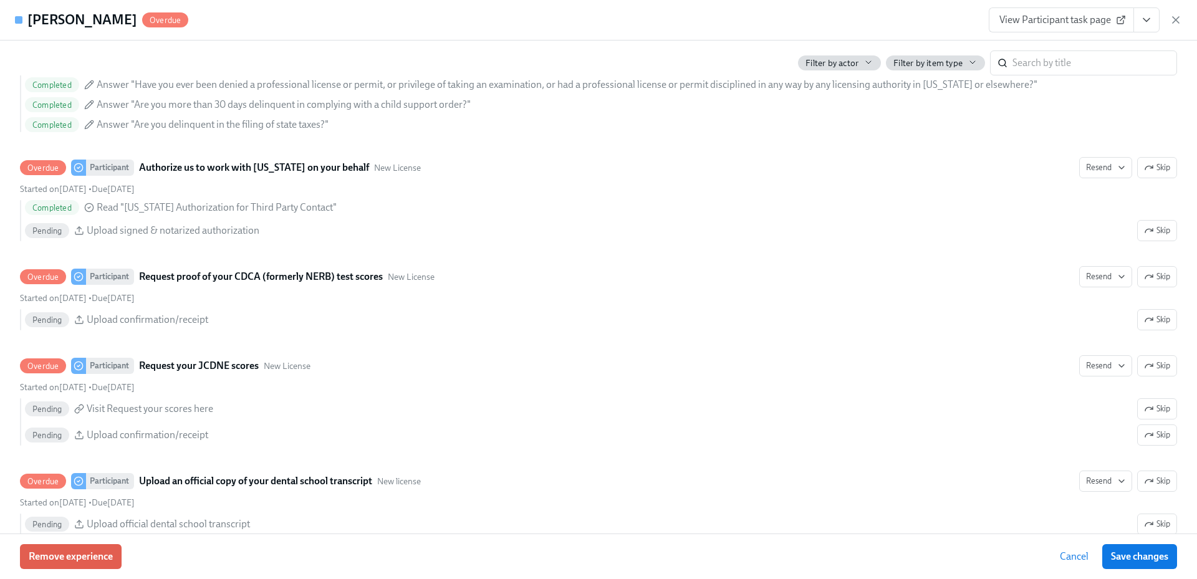
scroll to position [1592, 0]
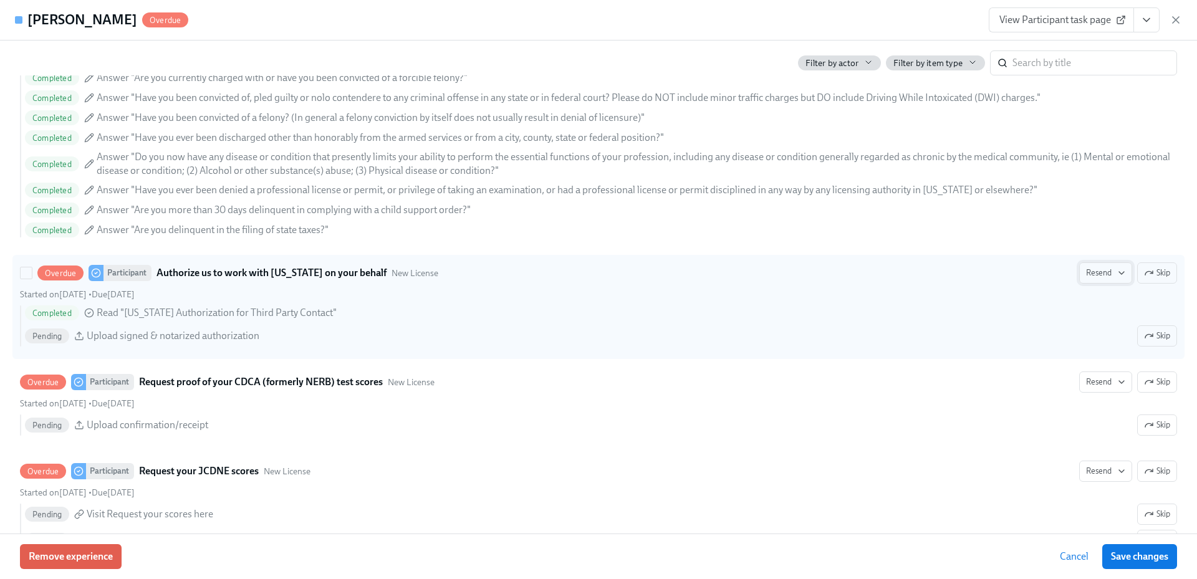
click at [1093, 277] on span "Resend" at bounding box center [1105, 273] width 39 height 12
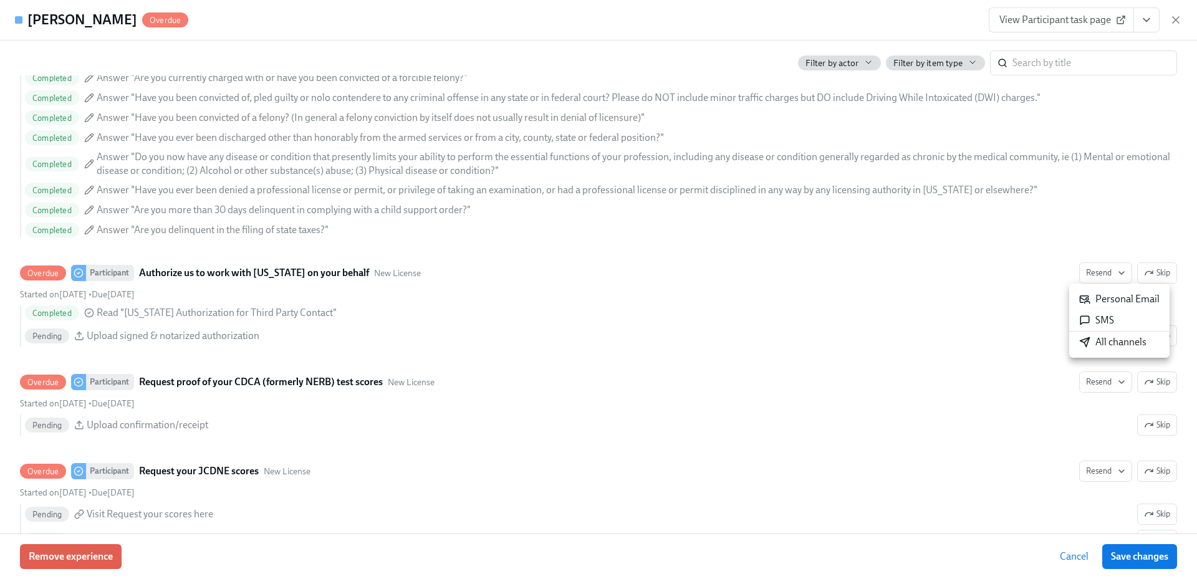
click at [1100, 342] on div "All channels" at bounding box center [1112, 342] width 67 height 14
click at [1179, 20] on icon "button" at bounding box center [1176, 20] width 12 height 12
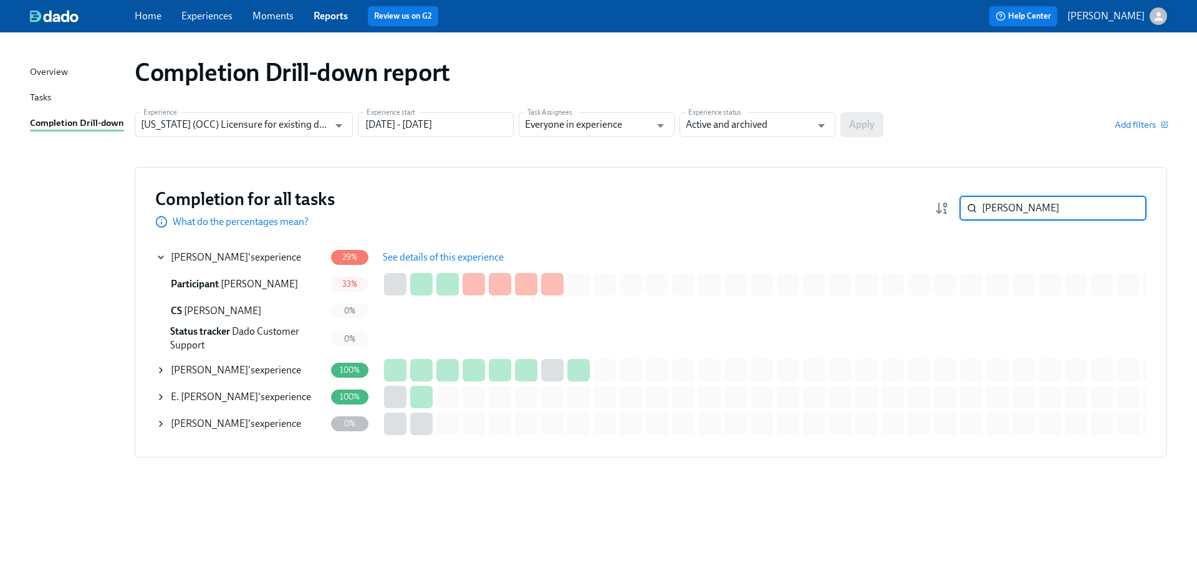
drag, startPoint x: 1018, startPoint y: 206, endPoint x: 980, endPoint y: 207, distance: 38.0
click at [980, 207] on div "[PERSON_NAME] ​" at bounding box center [1053, 208] width 187 height 25
paste input "[PERSON_NAME]"
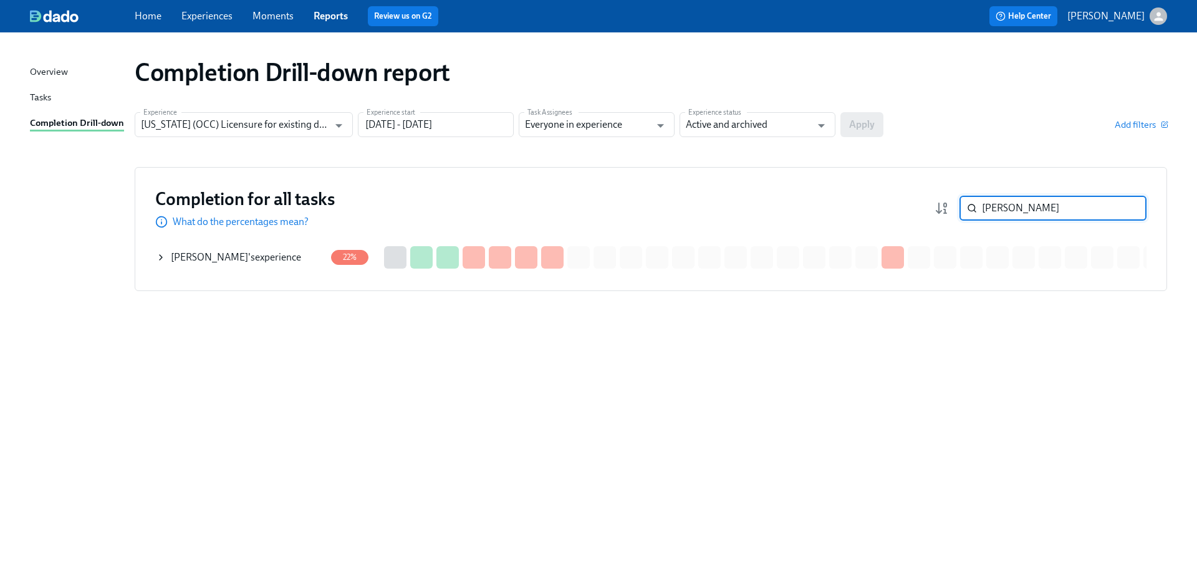
click at [254, 263] on div "[PERSON_NAME] 's experience" at bounding box center [236, 258] width 130 height 14
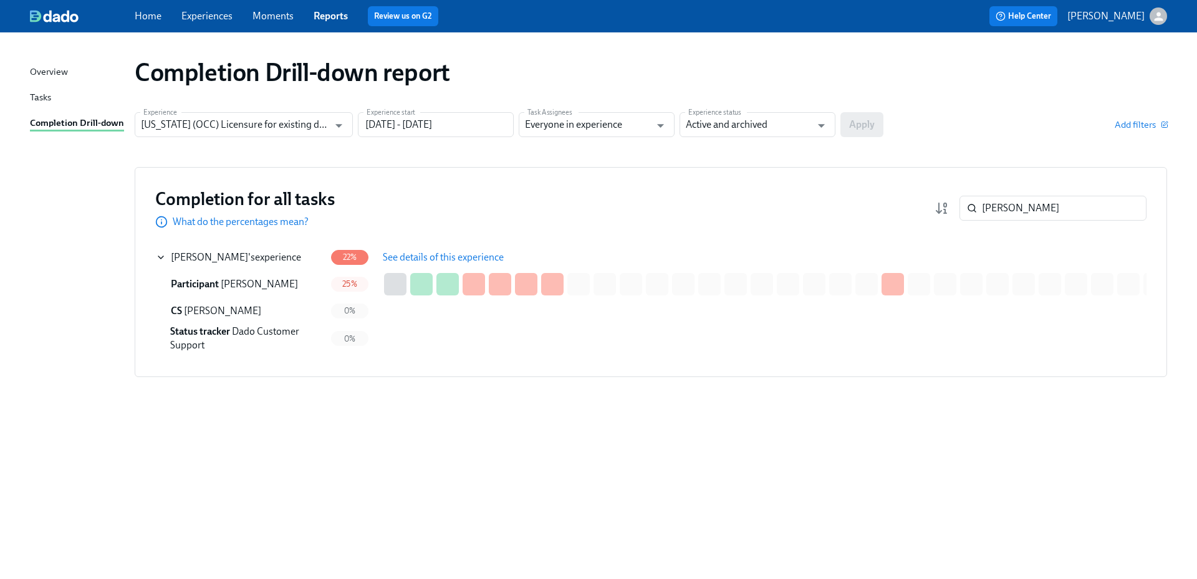
click at [400, 254] on span "See details of this experience" at bounding box center [443, 257] width 121 height 12
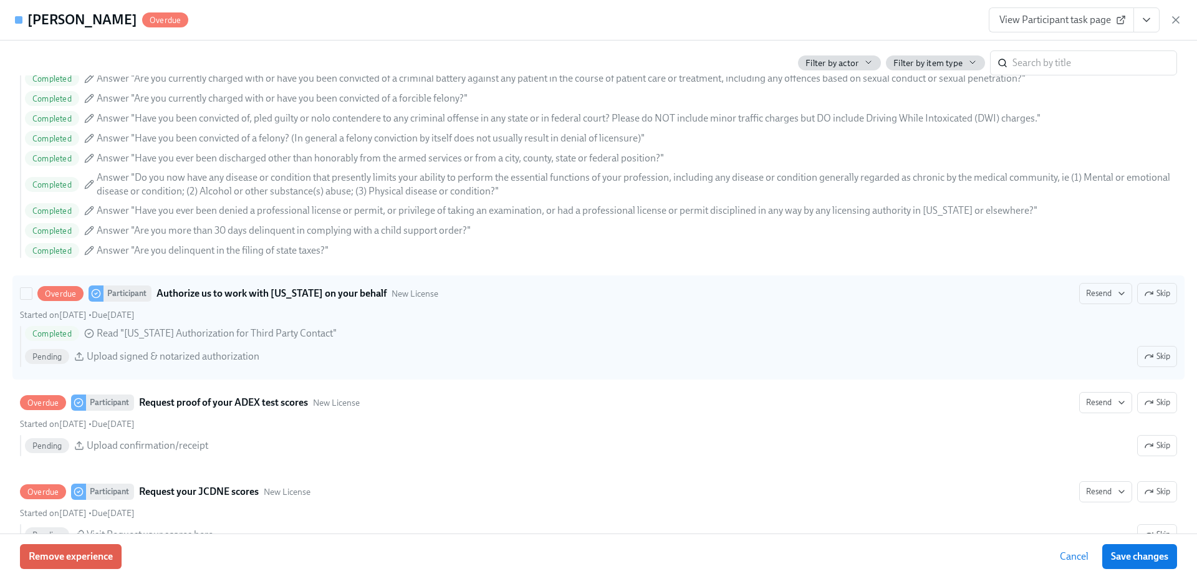
scroll to position [1672, 0]
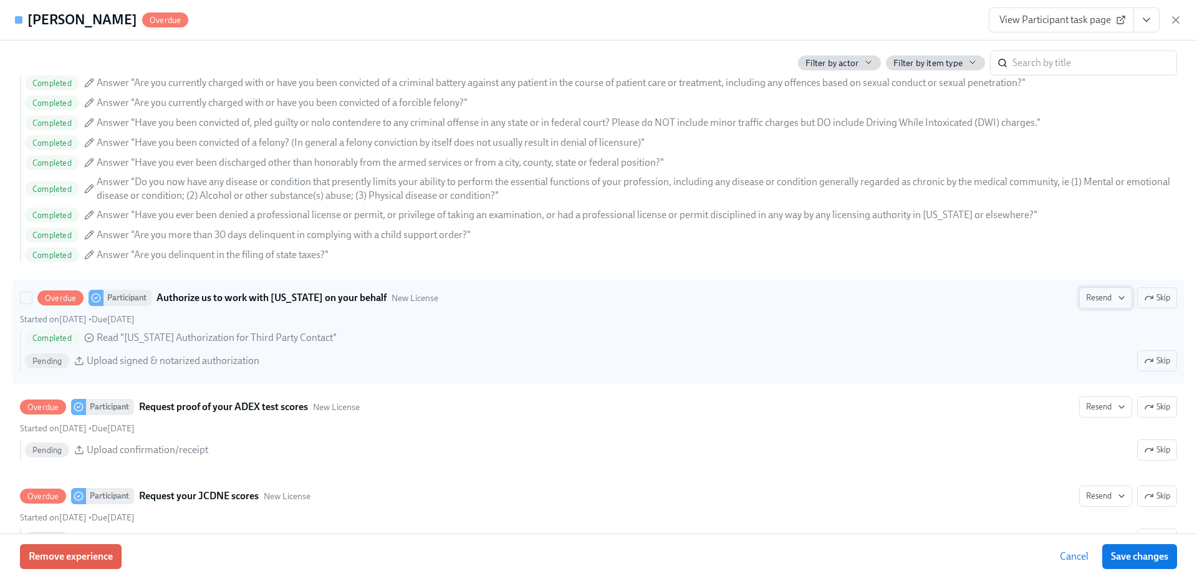
click at [1094, 297] on span "Resend" at bounding box center [1105, 298] width 39 height 12
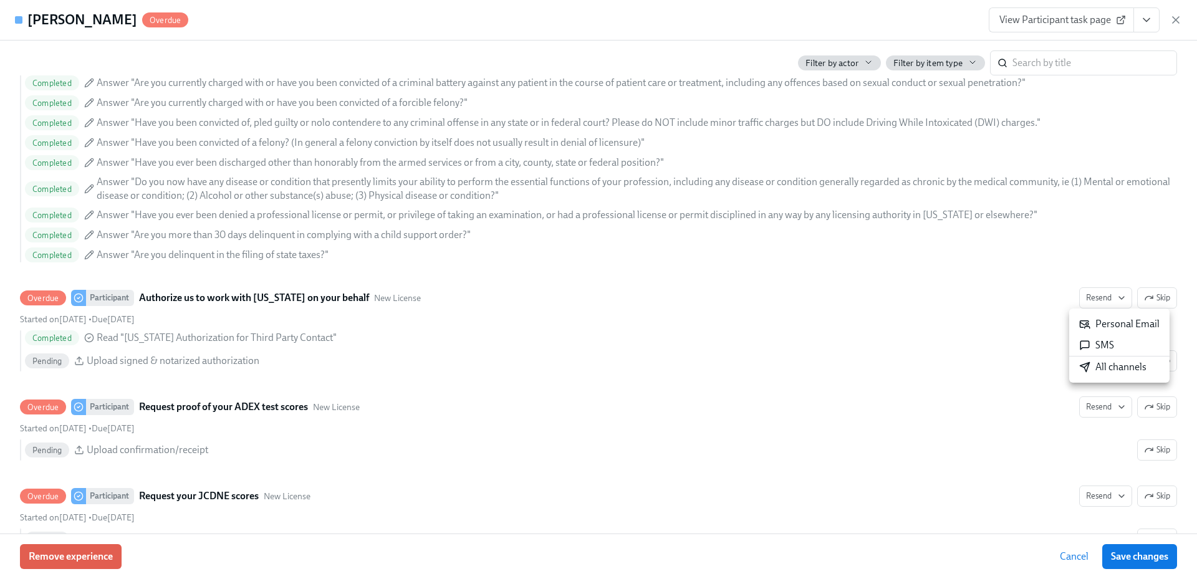
click at [1091, 367] on div "All channels" at bounding box center [1112, 367] width 67 height 14
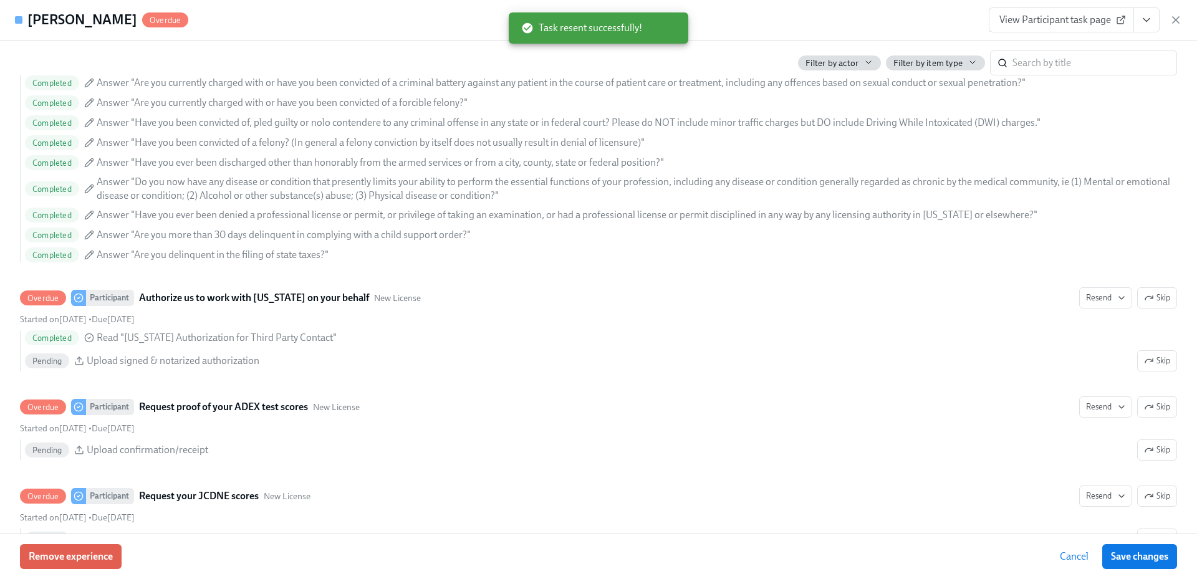
drag, startPoint x: 1174, startPoint y: 17, endPoint x: 1162, endPoint y: 43, distance: 28.4
click at [1174, 18] on icon "button" at bounding box center [1176, 20] width 6 height 6
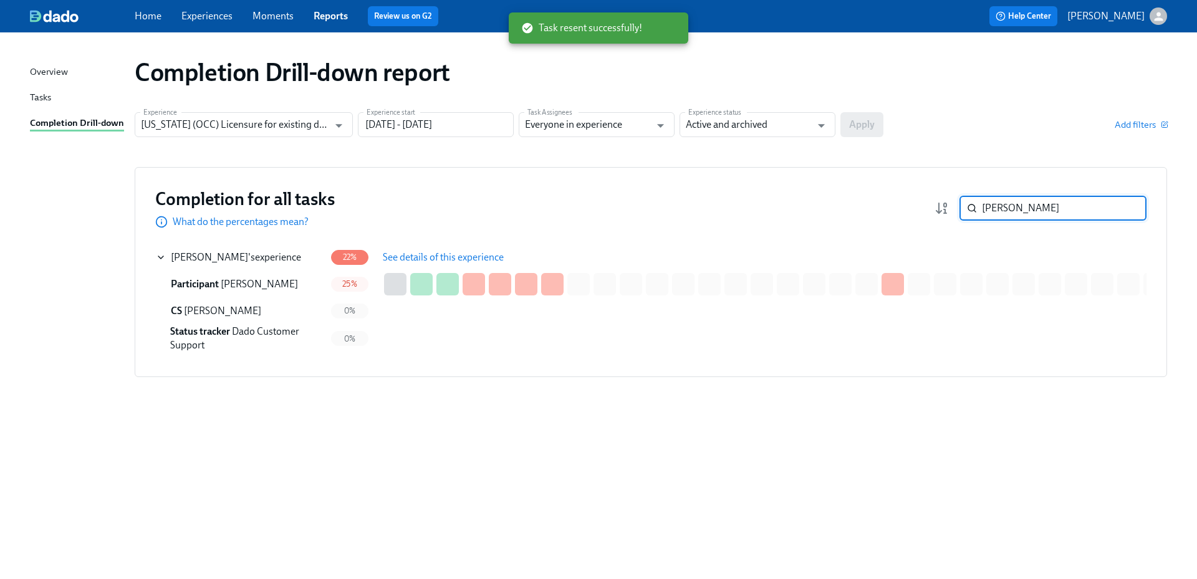
drag, startPoint x: 1036, startPoint y: 215, endPoint x: 963, endPoint y: 215, distance: 73.0
click at [963, 215] on div "[PERSON_NAME] ​" at bounding box center [1053, 208] width 187 height 25
drag, startPoint x: 1019, startPoint y: 205, endPoint x: 966, endPoint y: 205, distance: 53.0
click at [966, 205] on div "[PERSON_NAME] ​" at bounding box center [1053, 208] width 187 height 25
paste input "Salpeter"
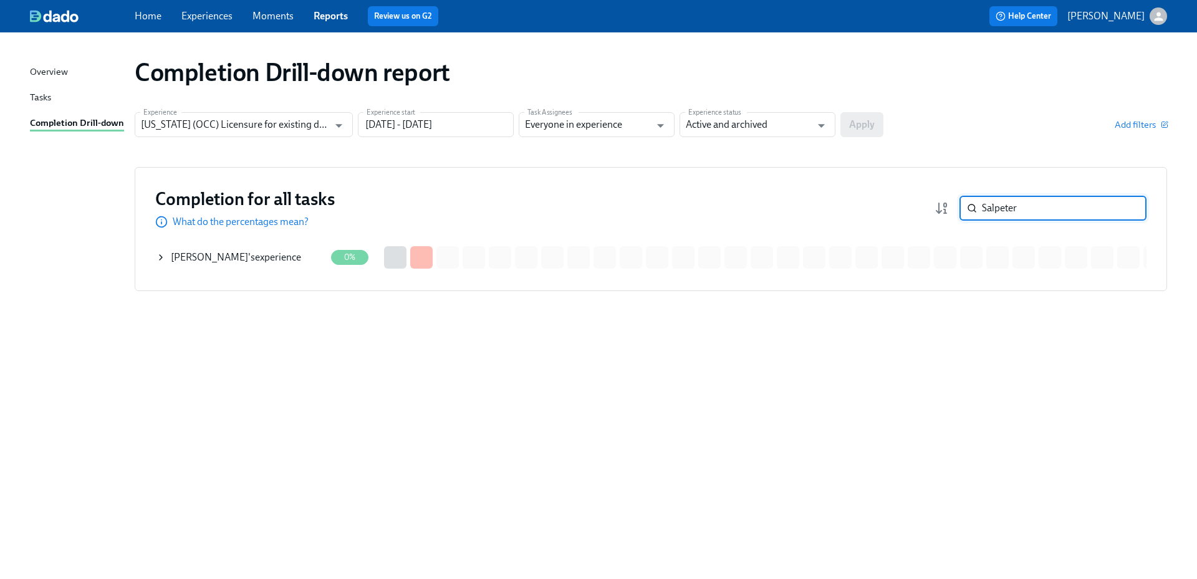
click at [224, 264] on div "[PERSON_NAME] 's experience" at bounding box center [241, 257] width 170 height 25
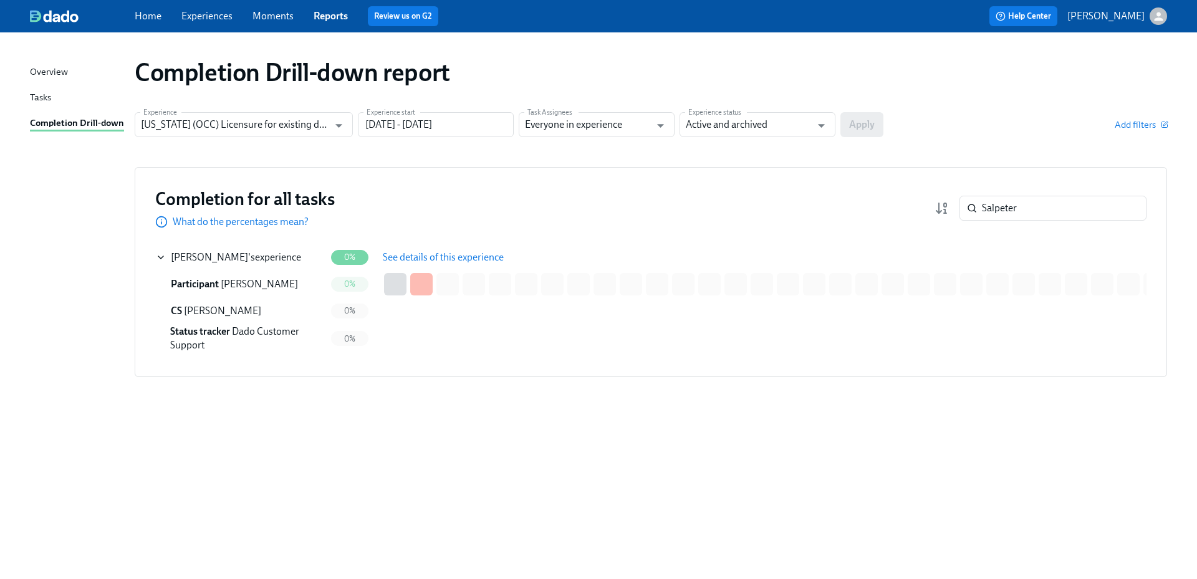
click at [420, 250] on button "See details of this experience" at bounding box center [443, 257] width 138 height 25
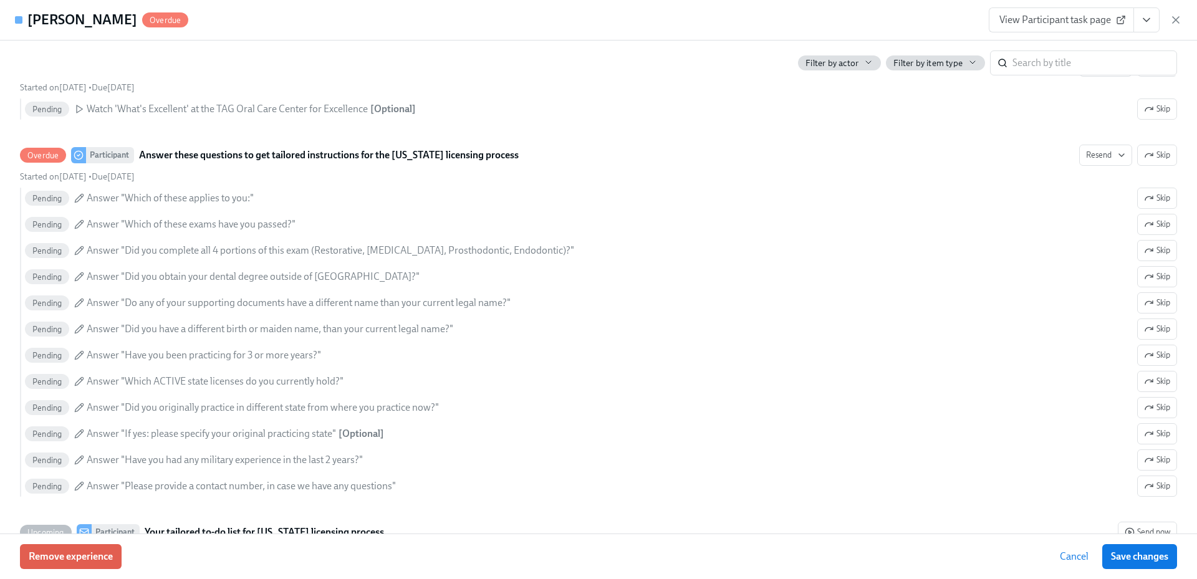
scroll to position [527, 0]
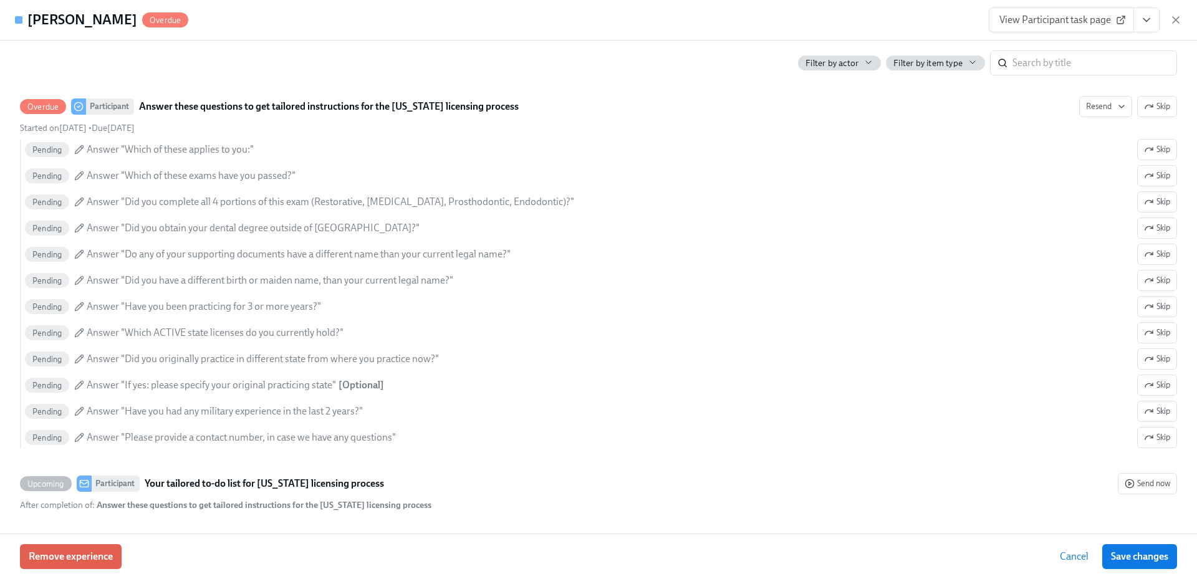
click at [1174, 19] on icon "button" at bounding box center [1176, 20] width 12 height 12
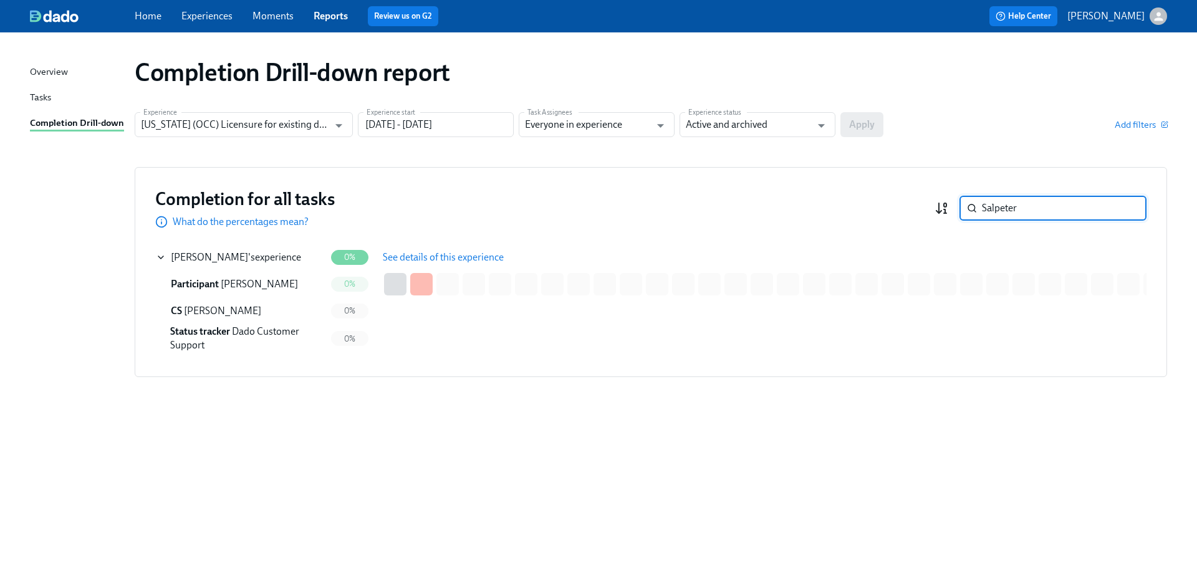
drag, startPoint x: 1024, startPoint y: 209, endPoint x: 947, endPoint y: 209, distance: 77.3
click at [947, 209] on div "Salpeter ​" at bounding box center [1041, 208] width 212 height 25
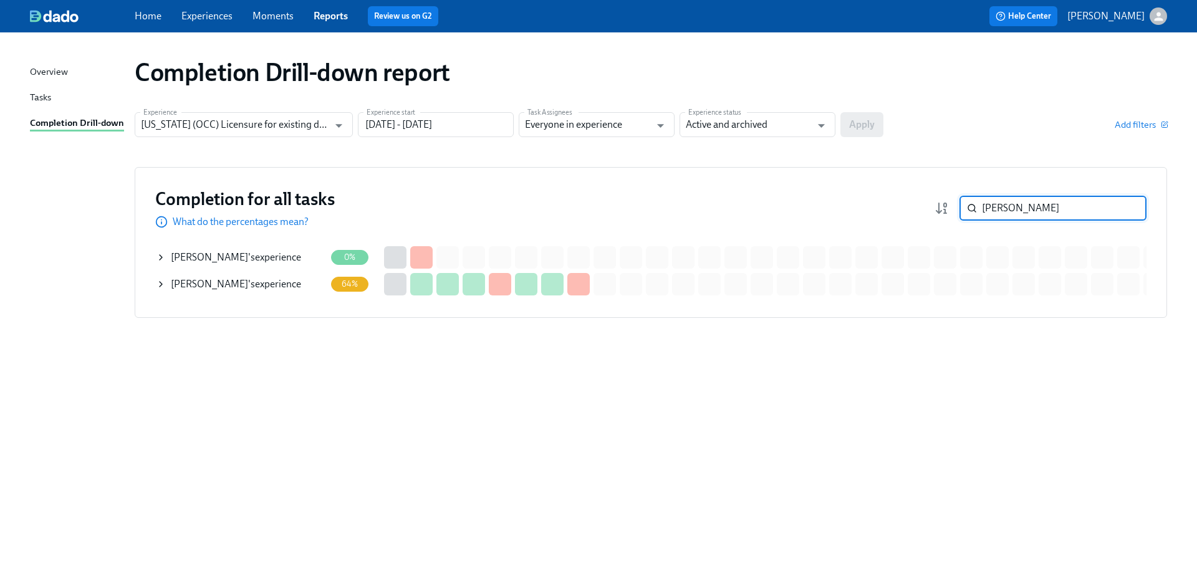
type input "[PERSON_NAME]"
click at [263, 287] on div "[PERSON_NAME] 's experience" at bounding box center [236, 284] width 130 height 14
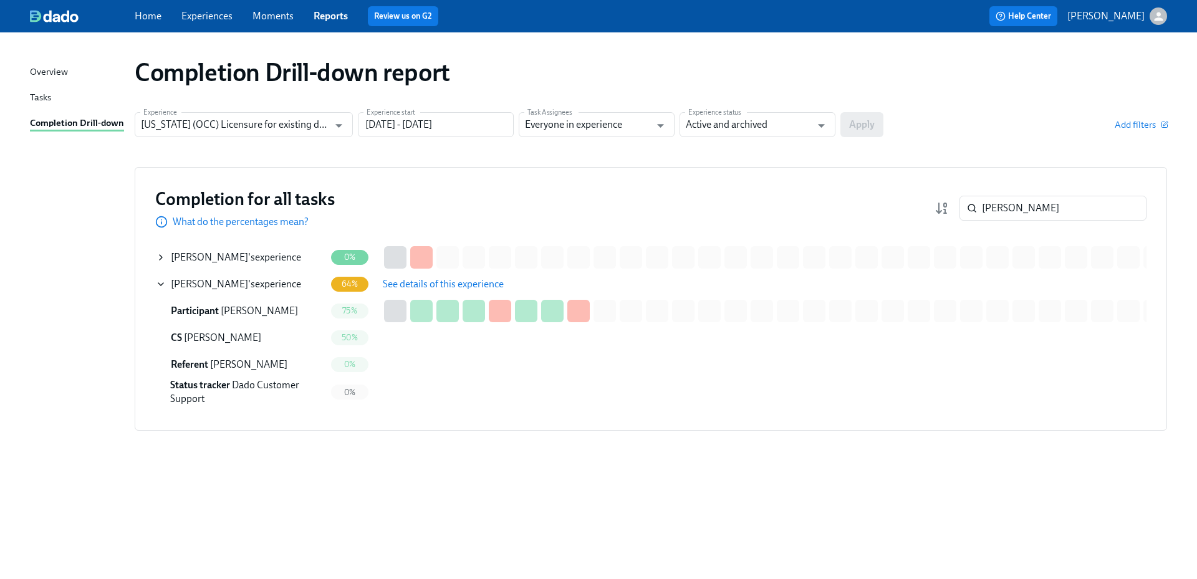
click at [441, 291] on button "See details of this experience" at bounding box center [443, 284] width 138 height 25
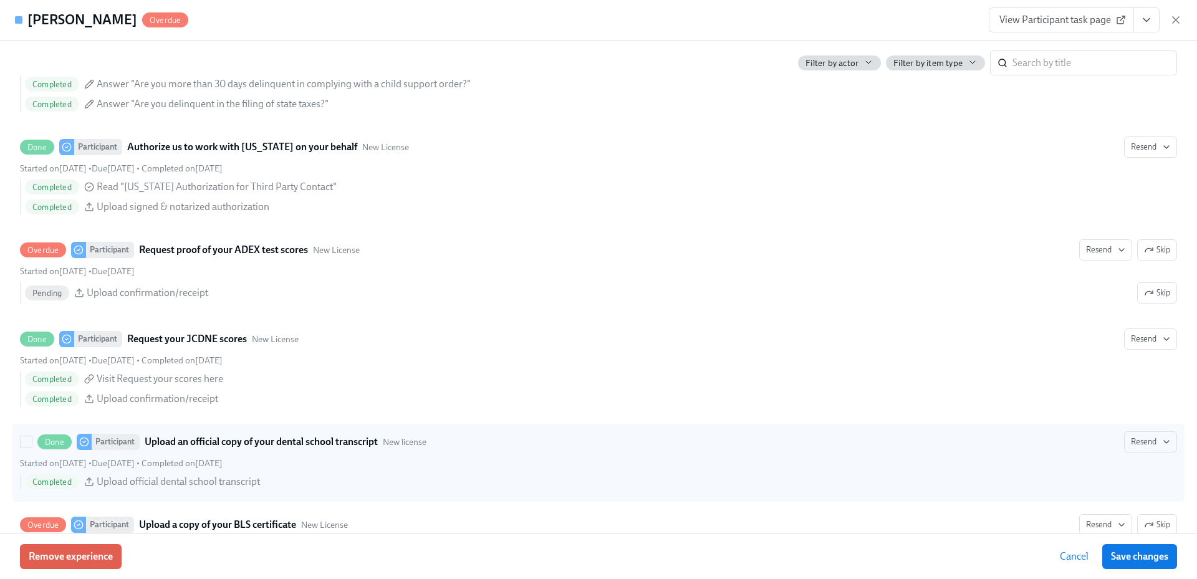
scroll to position [2051, 0]
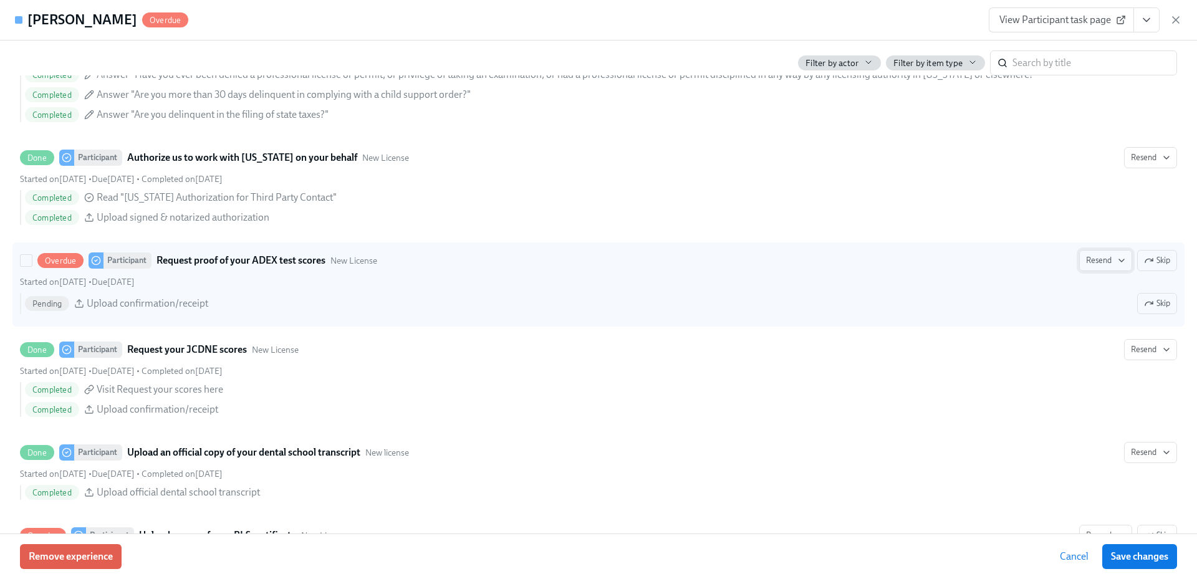
click at [1117, 257] on icon "button" at bounding box center [1122, 261] width 10 height 10
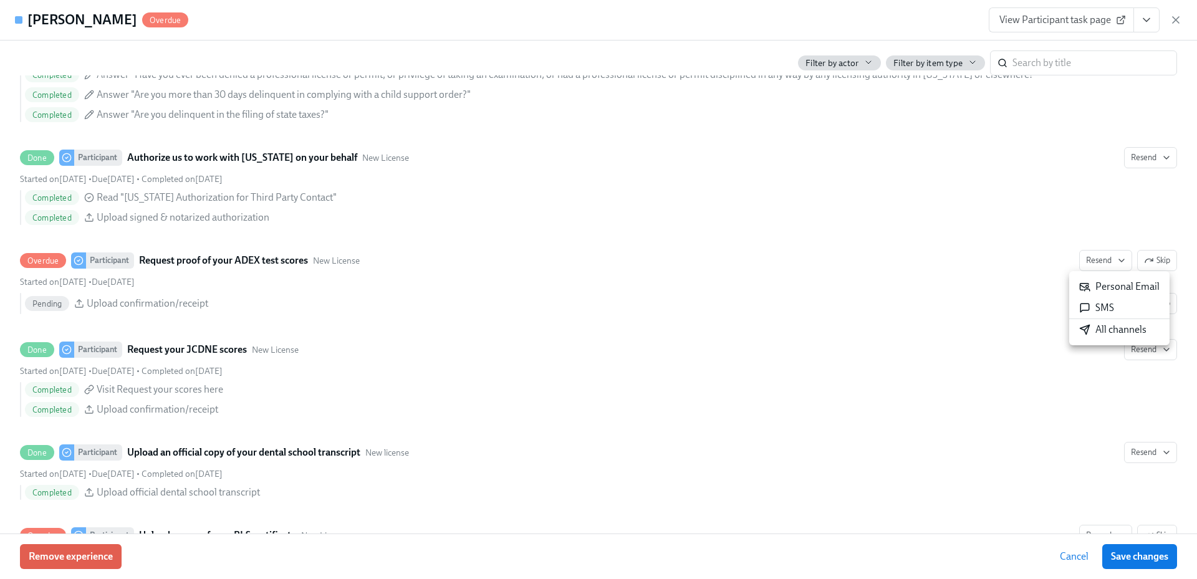
click at [1097, 330] on div "All channels" at bounding box center [1112, 330] width 67 height 14
